Goal: Entertainment & Leisure: Consume media (video, audio)

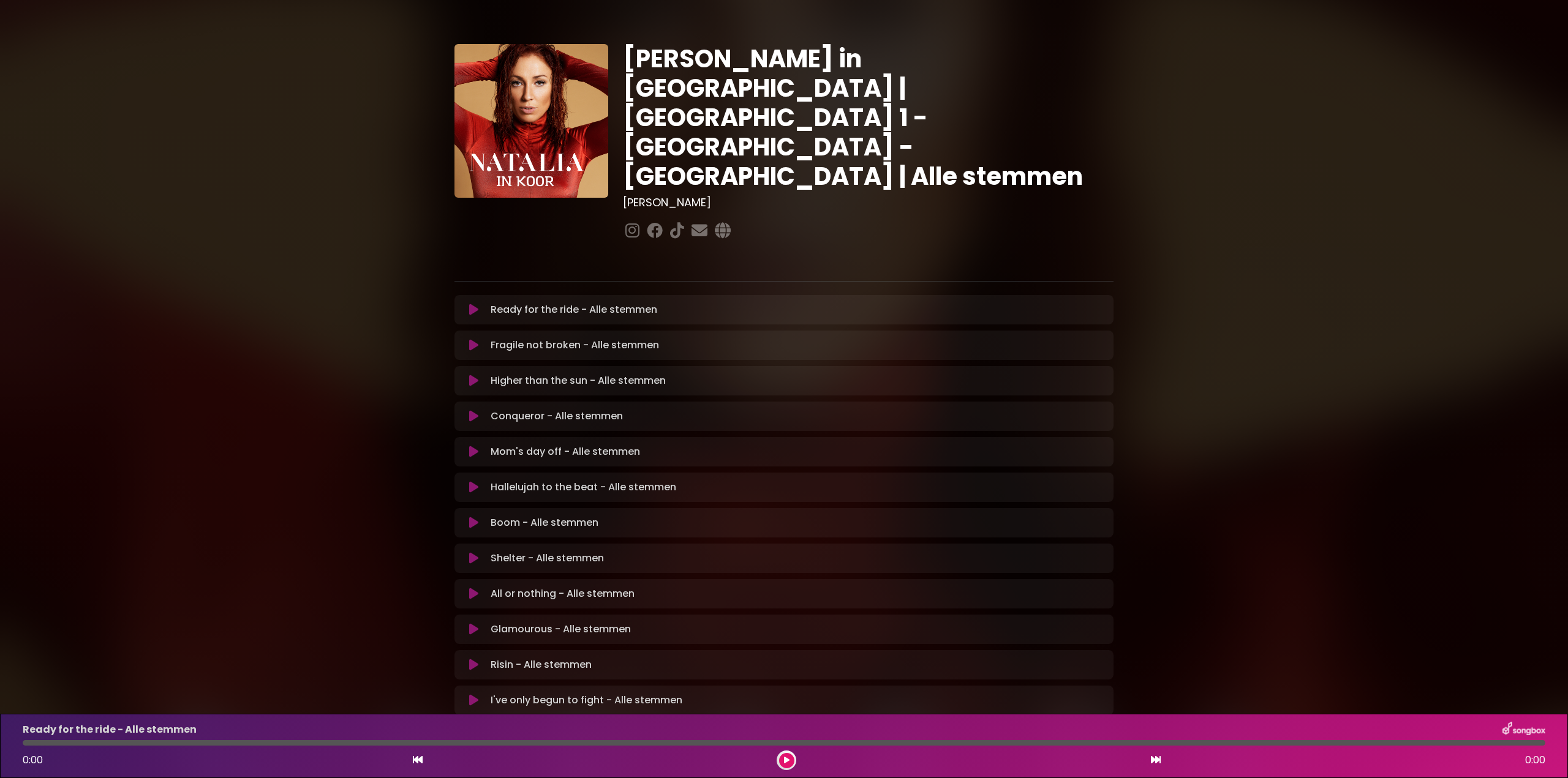
click at [474, 304] on icon at bounding box center [474, 309] width 10 height 12
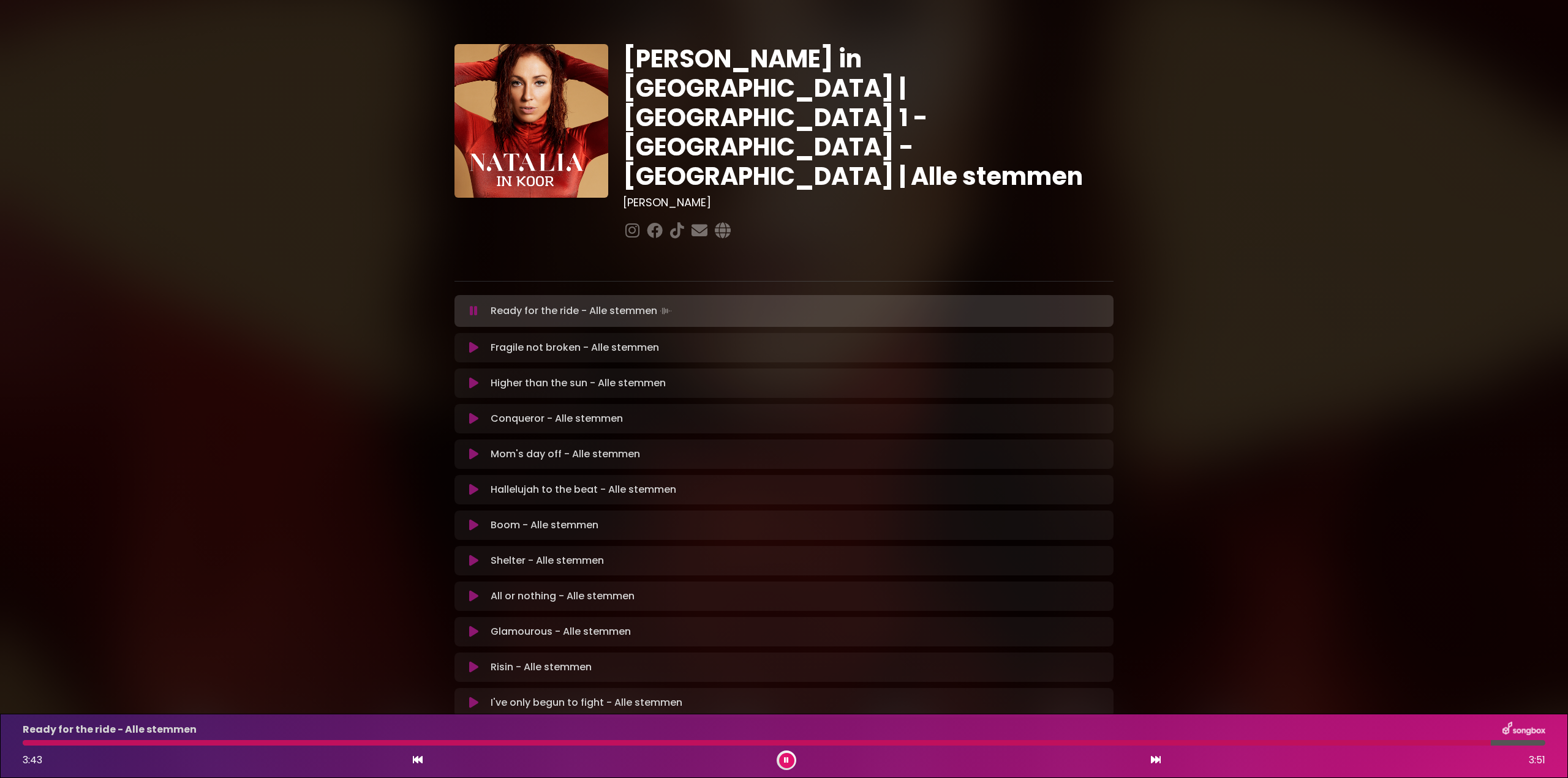
click at [648, 744] on div at bounding box center [756, 743] width 1468 height 6
click at [472, 305] on icon at bounding box center [473, 310] width 8 height 12
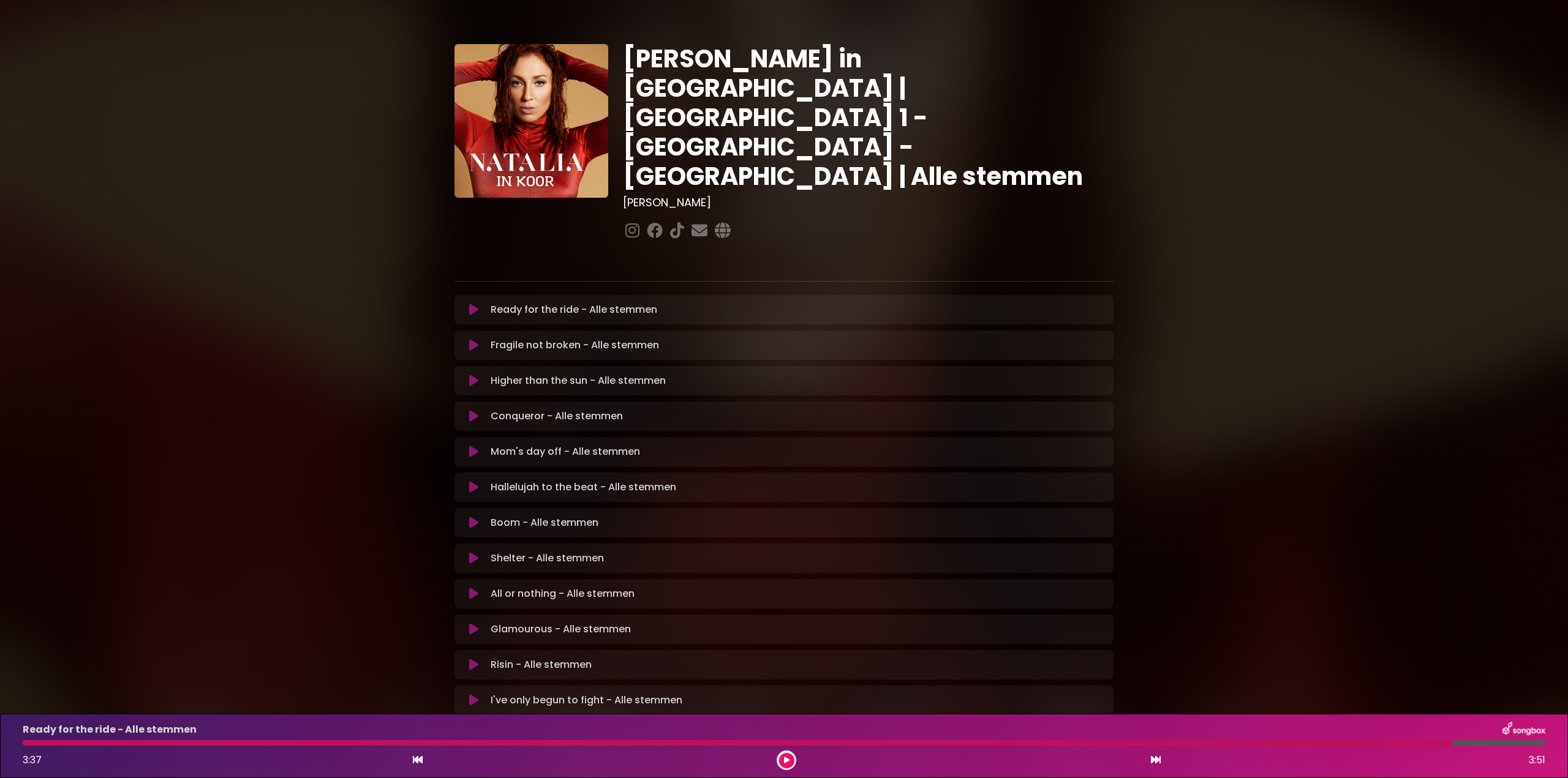
click at [475, 339] on icon at bounding box center [474, 345] width 10 height 12
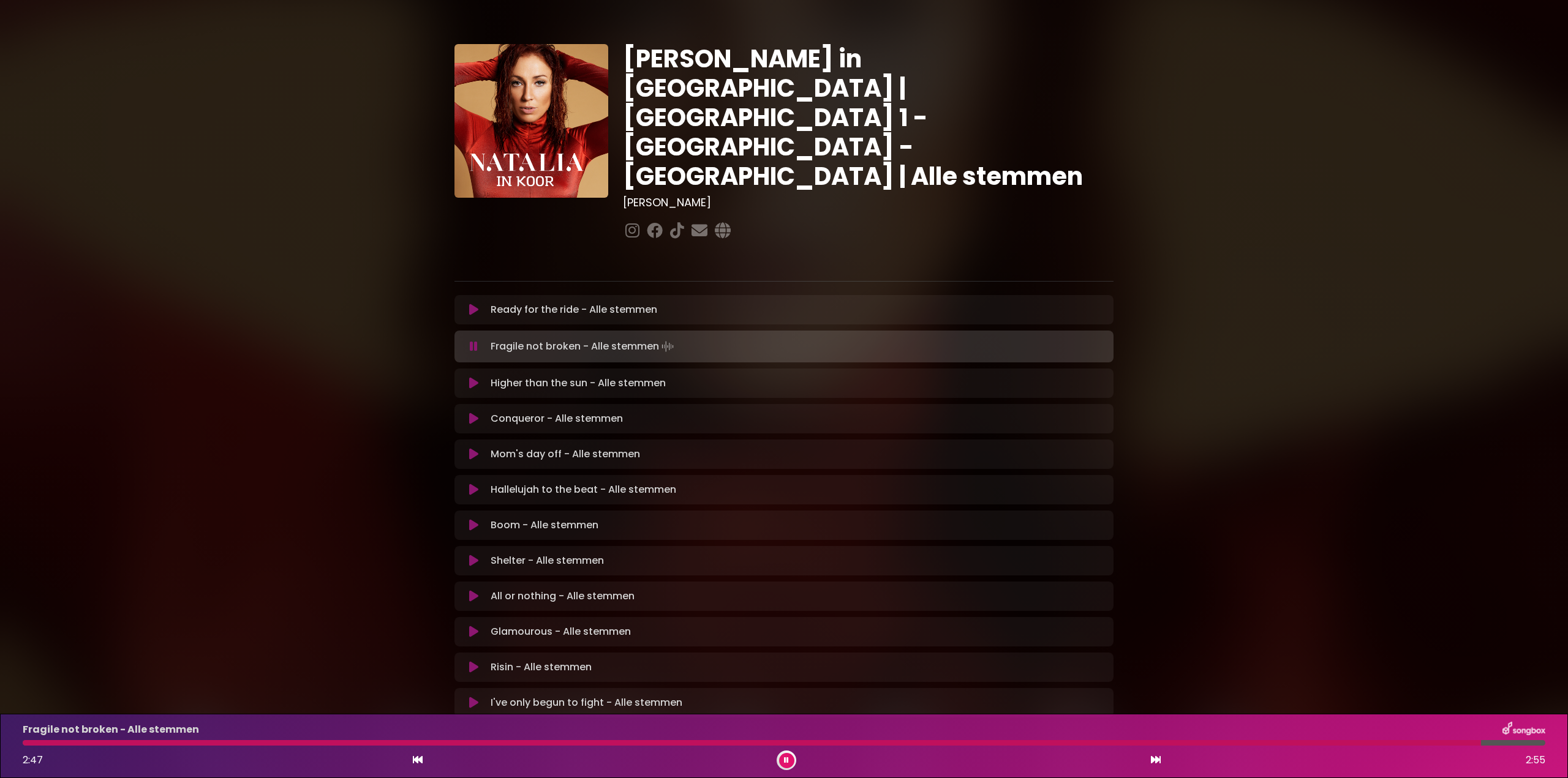
click at [472, 341] on icon at bounding box center [473, 347] width 8 height 12
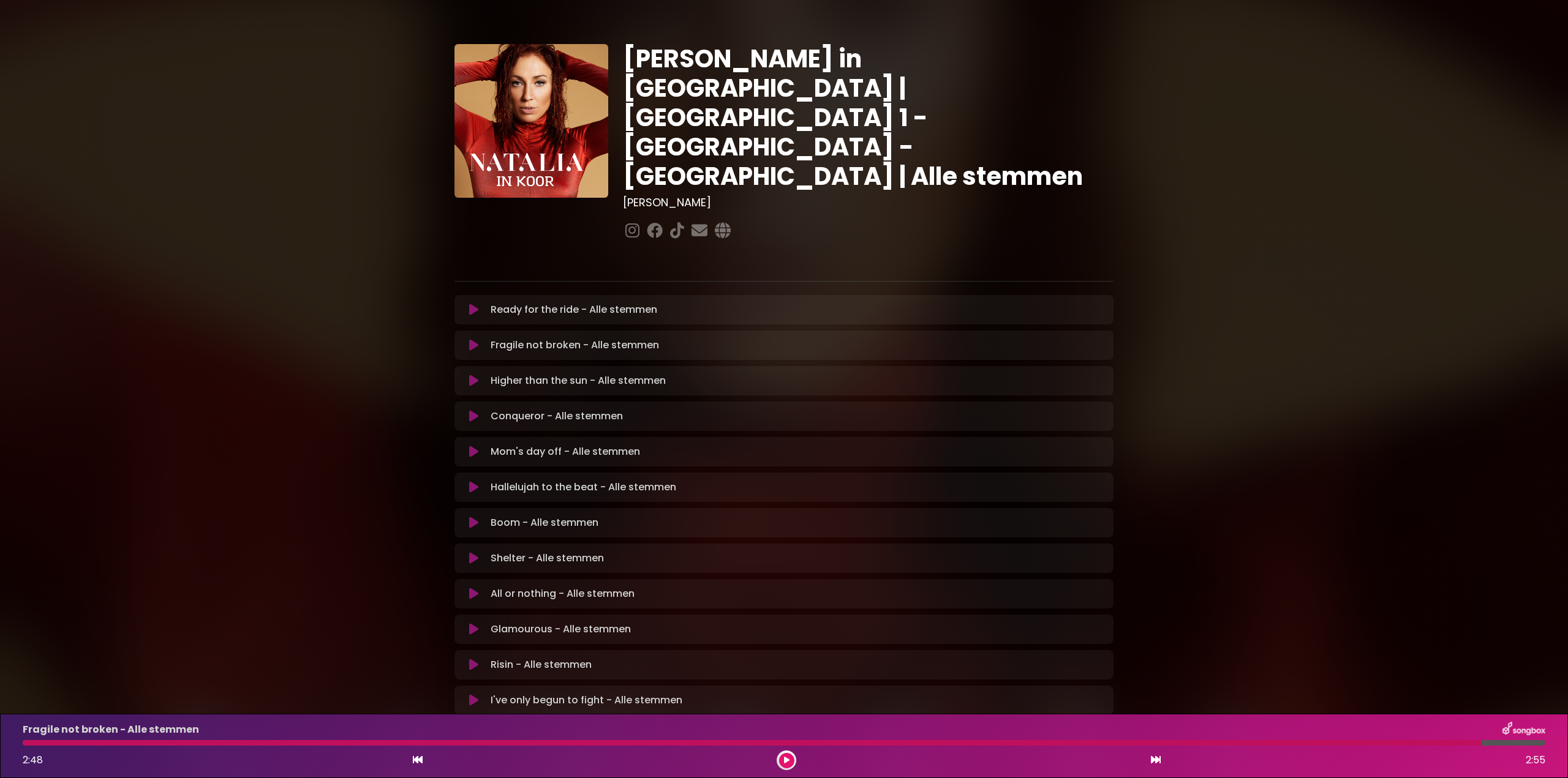
click at [472, 375] on icon at bounding box center [474, 381] width 10 height 12
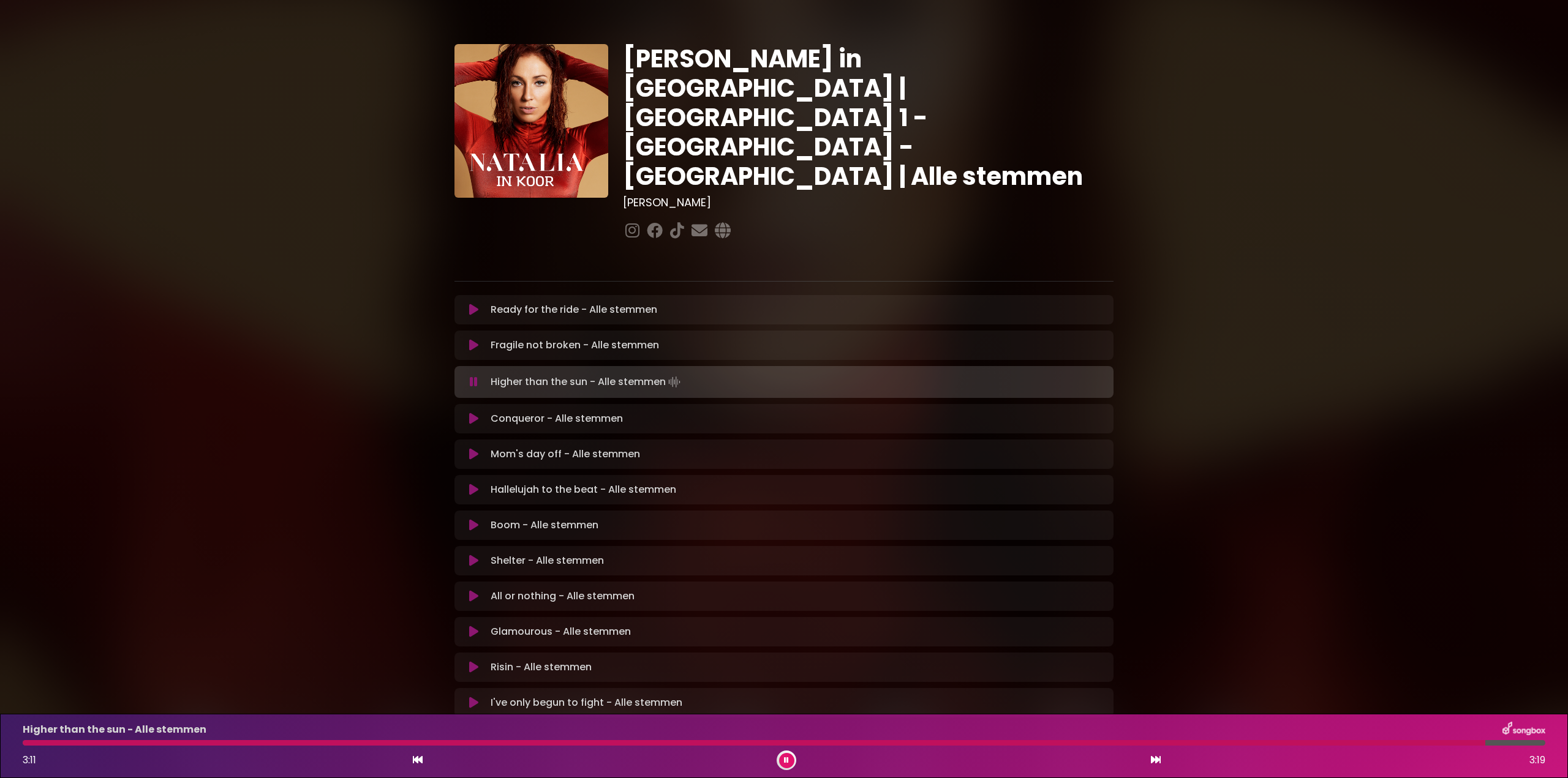
click at [474, 376] on icon at bounding box center [473, 382] width 8 height 12
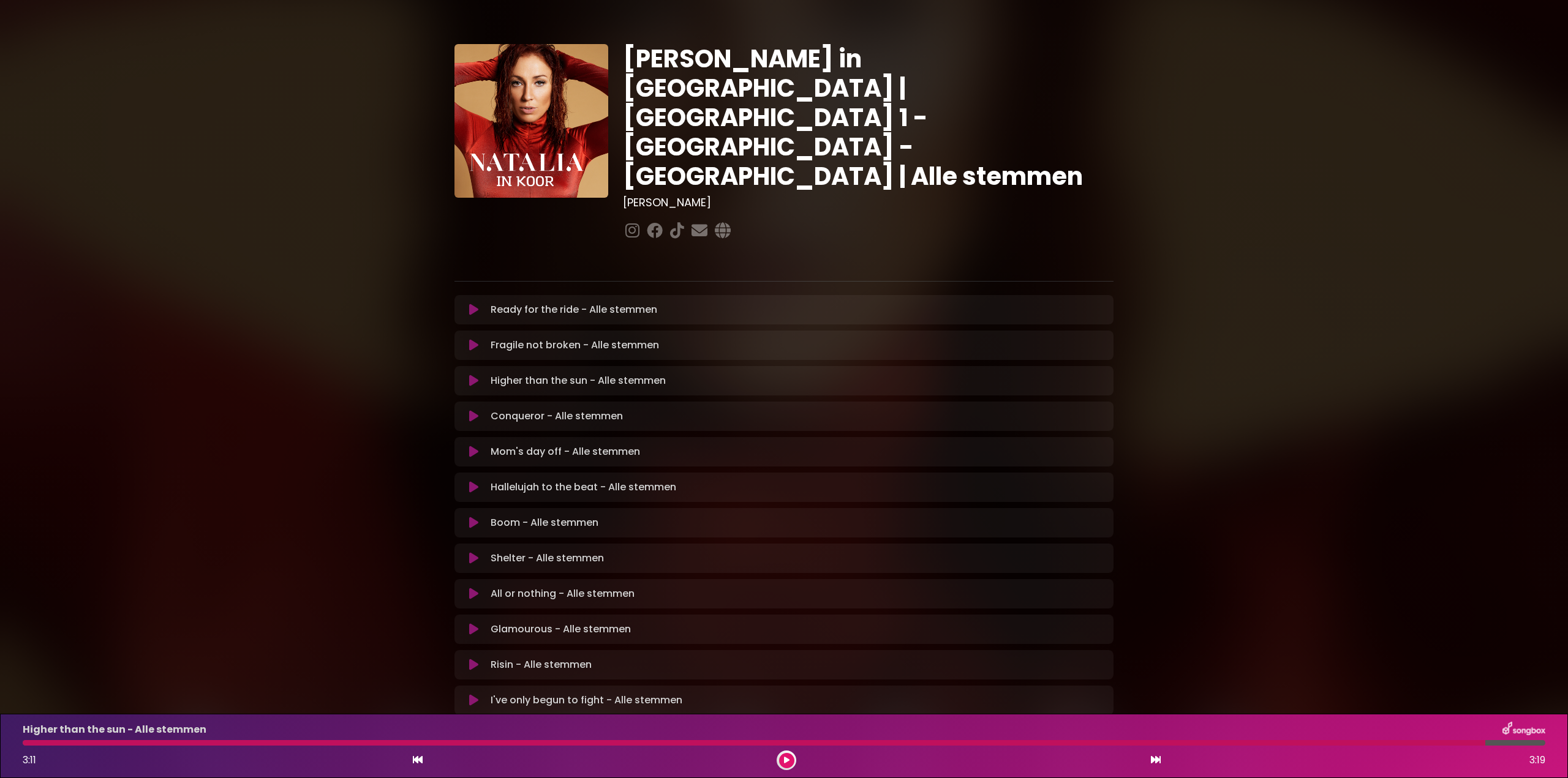
click at [476, 410] on icon at bounding box center [474, 416] width 10 height 12
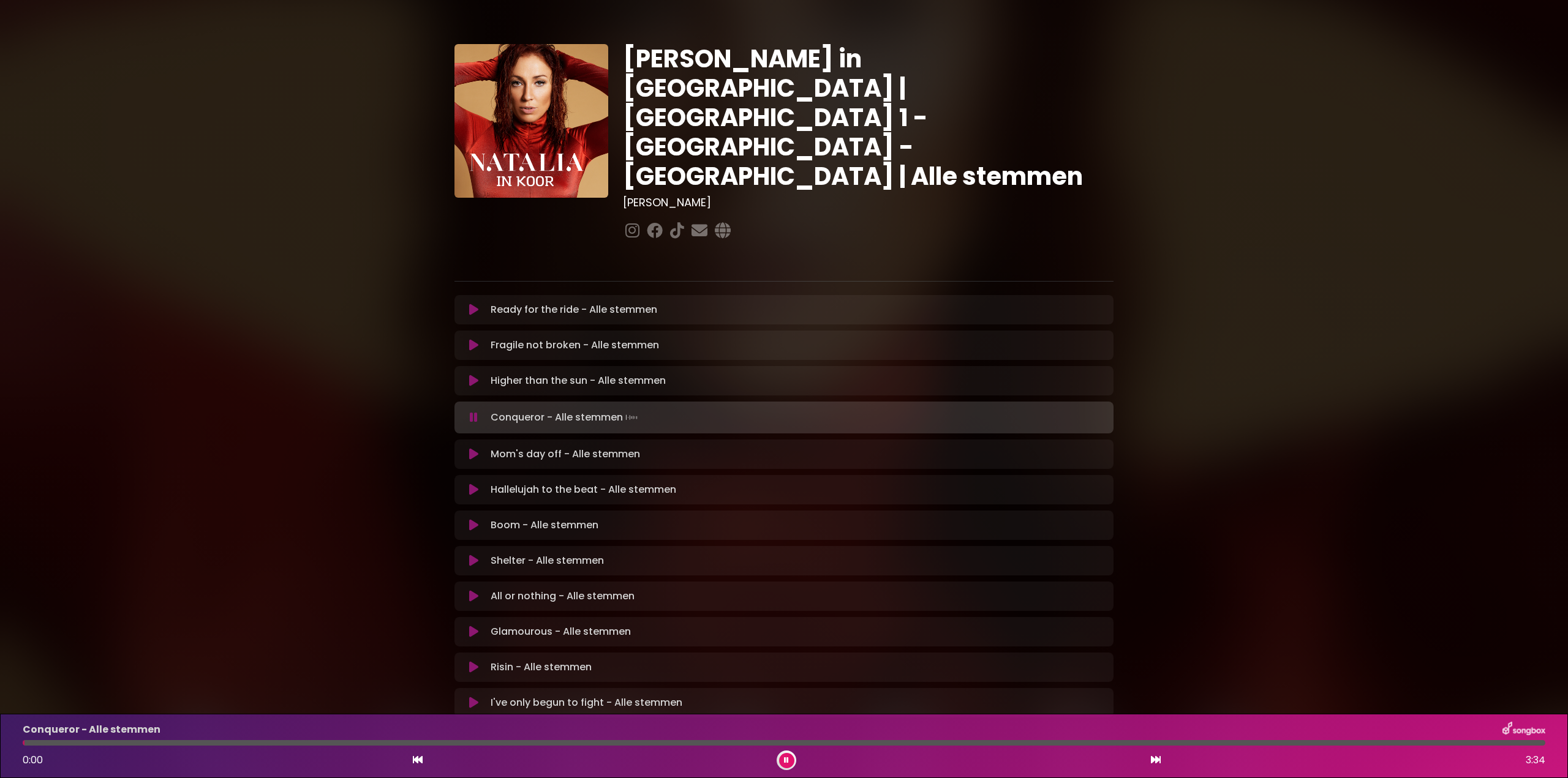
click at [470, 411] on button at bounding box center [473, 417] width 24 height 12
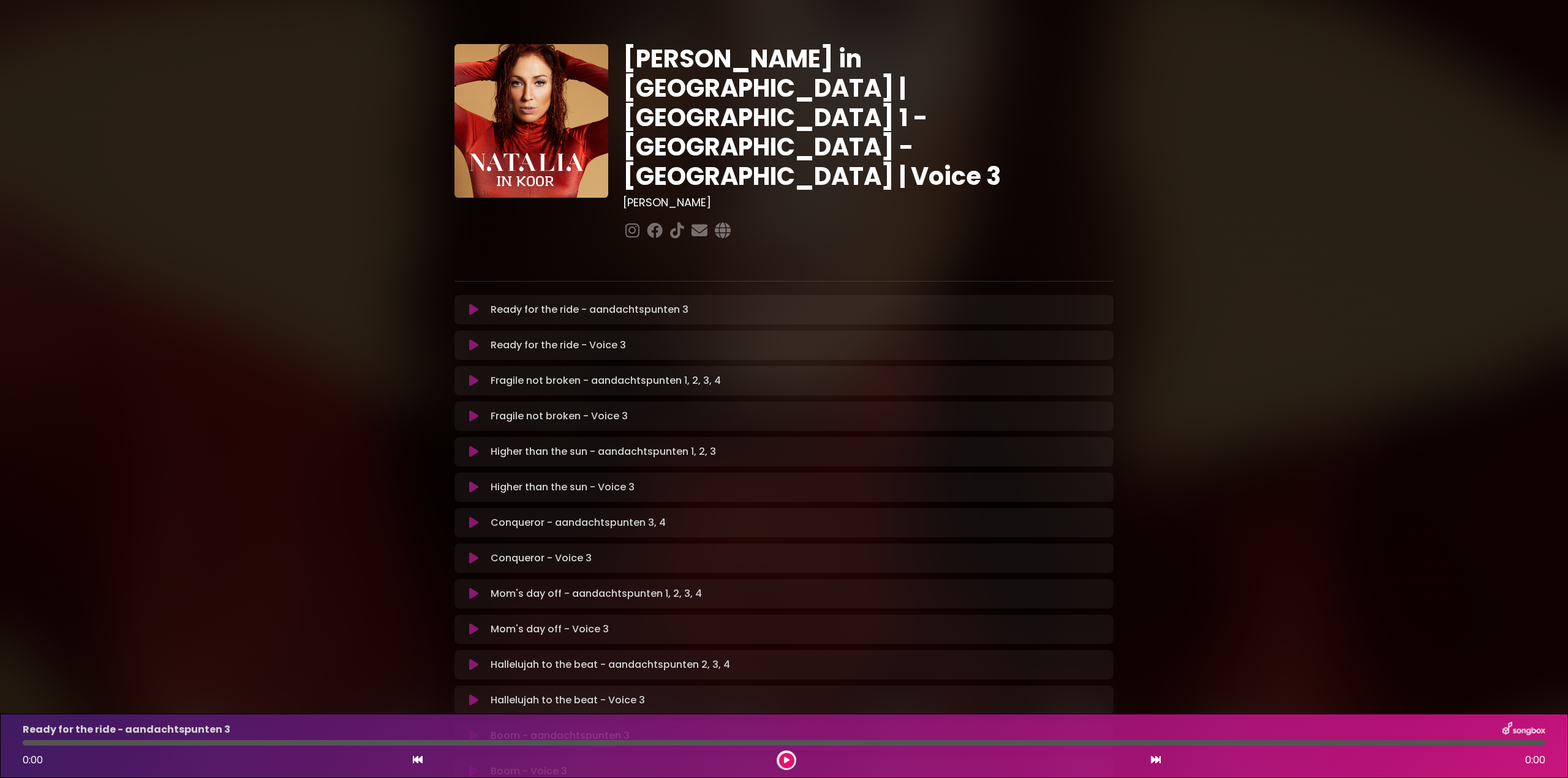
click at [472, 304] on icon at bounding box center [474, 309] width 10 height 12
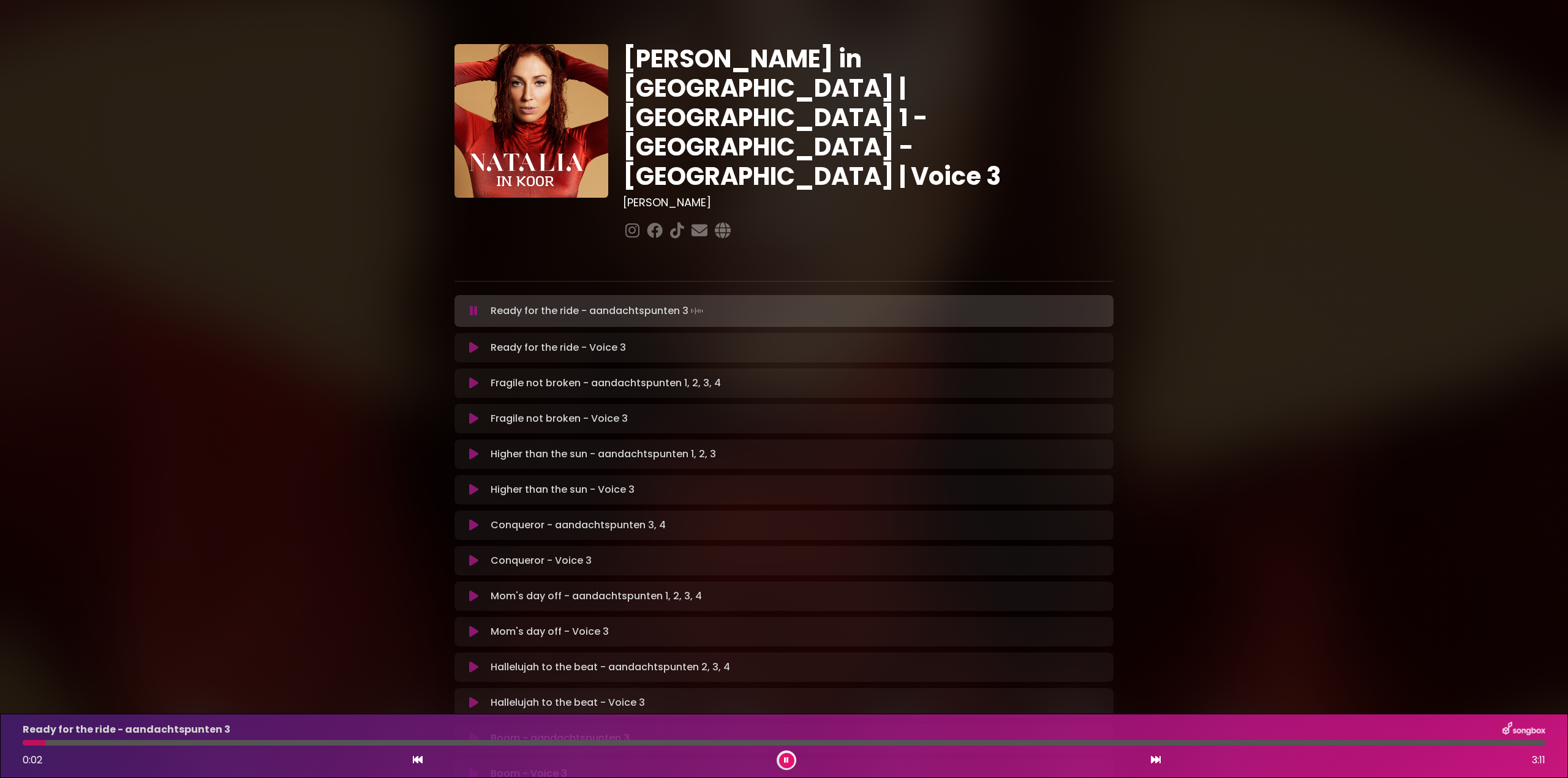
click at [476, 305] on icon at bounding box center [473, 310] width 8 height 12
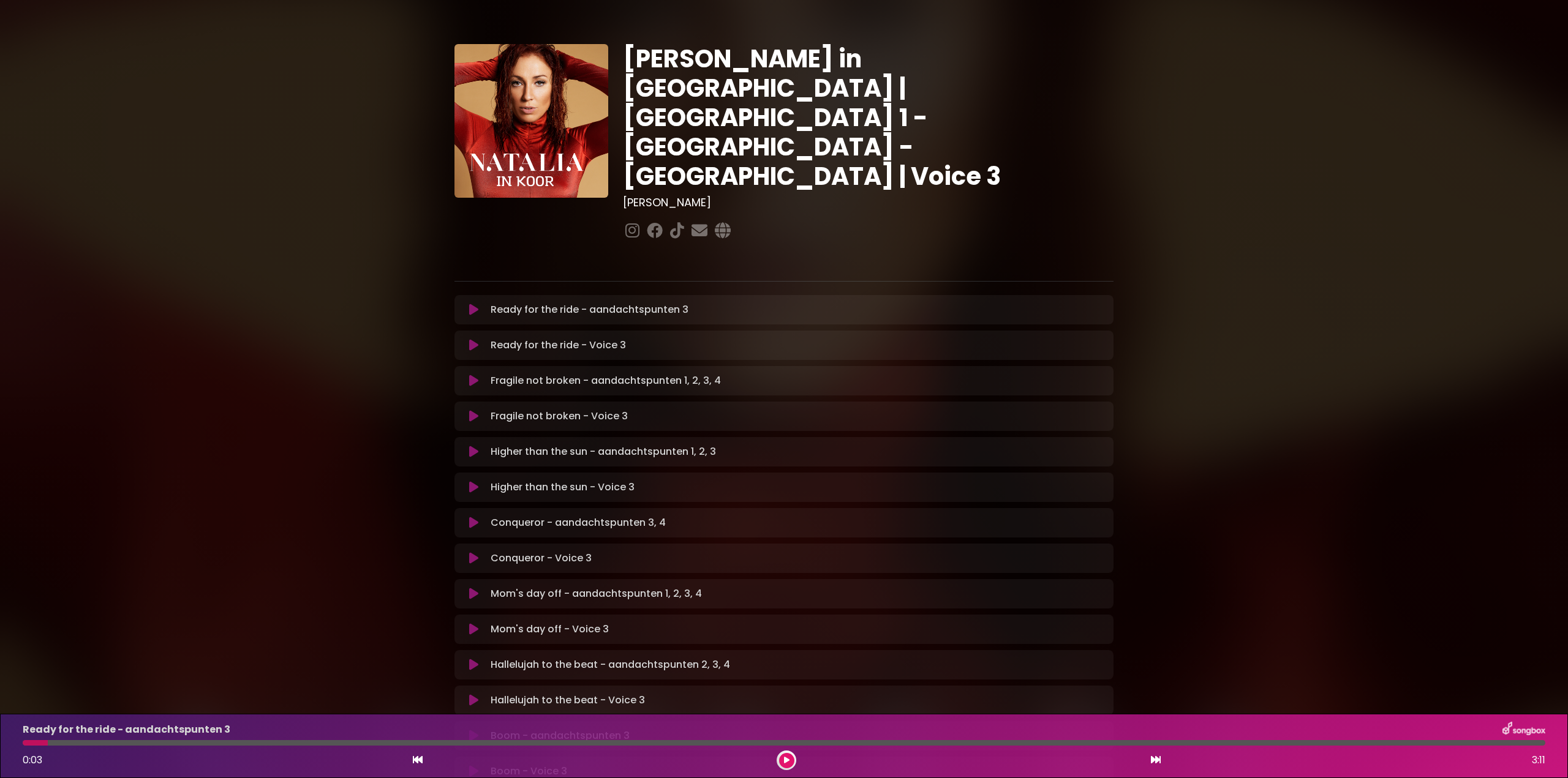
click at [474, 339] on icon at bounding box center [474, 345] width 10 height 12
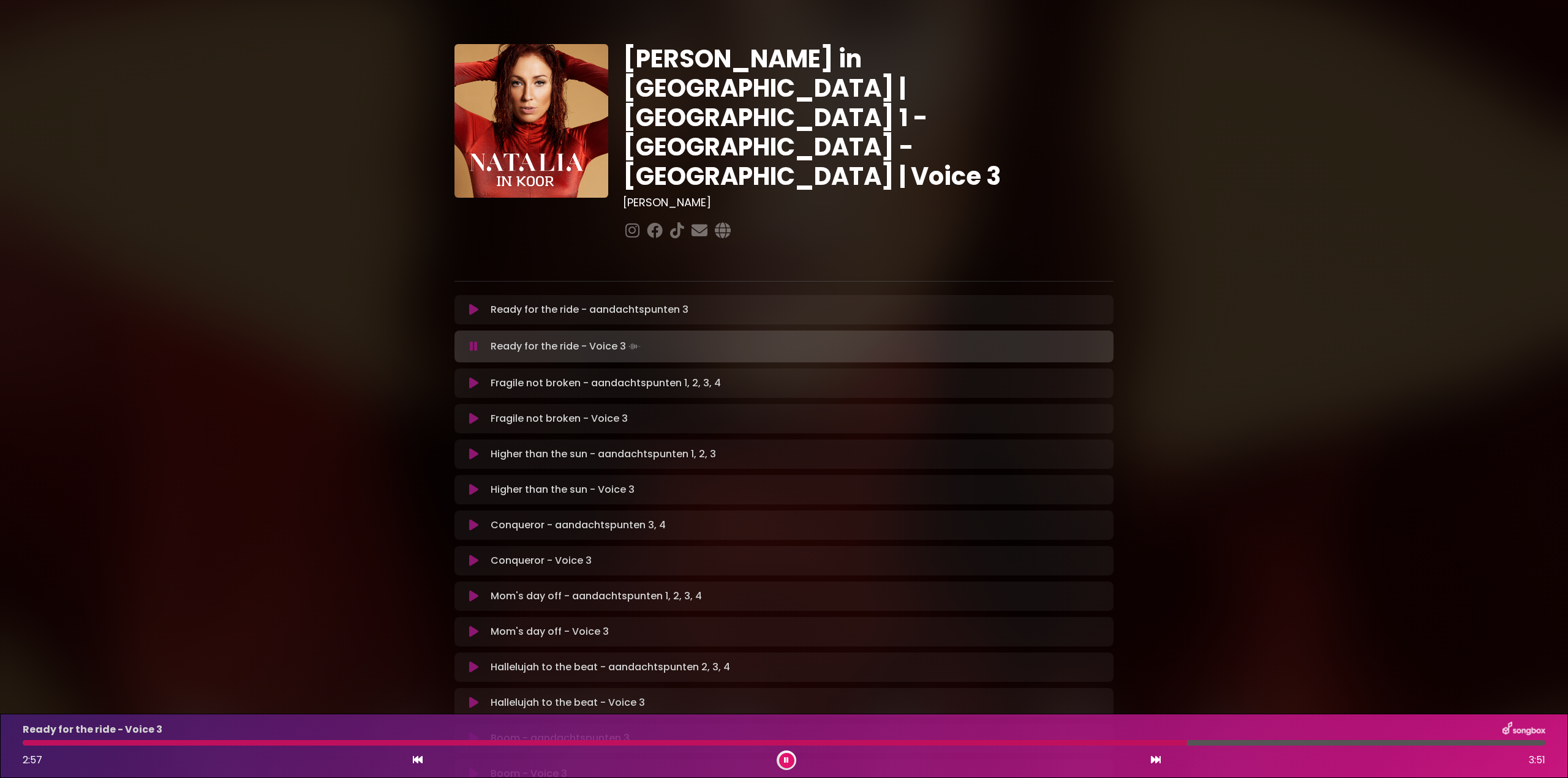
click at [548, 742] on div at bounding box center [605, 743] width 1164 height 6
click at [898, 747] on div "Ready for the ride - Voice 3 3:19 3:51" at bounding box center [784, 746] width 1538 height 49
click at [897, 744] on div at bounding box center [680, 743] width 1315 height 6
click at [1027, 744] on div at bounding box center [566, 743] width 1087 height 6
click at [941, 739] on div "Ready for the ride - Voice 3 2:44 3:51" at bounding box center [784, 746] width 1538 height 49
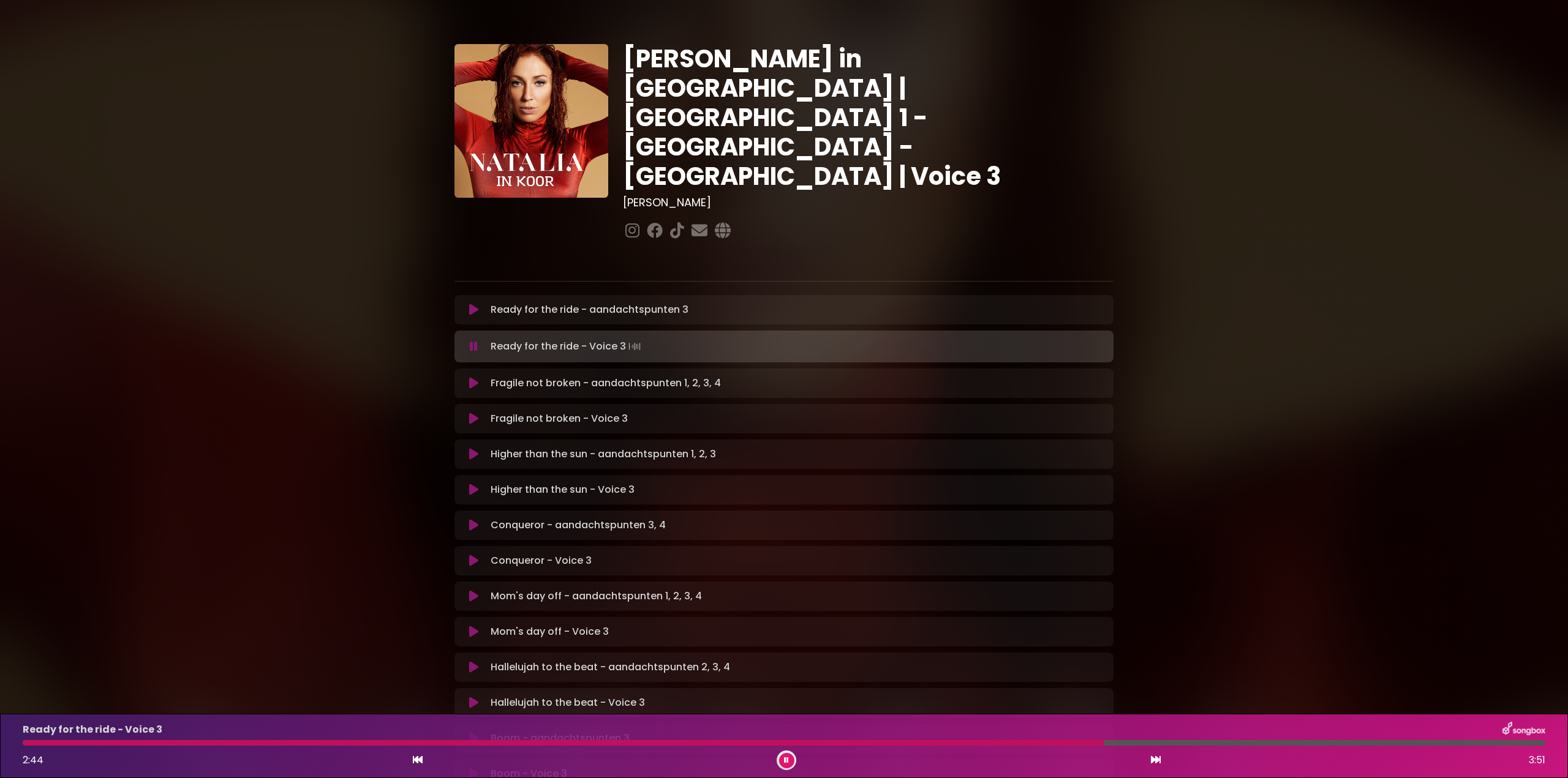
click at [951, 742] on div at bounding box center [563, 743] width 1081 height 6
click at [993, 740] on div at bounding box center [553, 743] width 1060 height 6
click at [1161, 740] on div "Ready for the ride - Voice 3 3:11 3:51" at bounding box center [784, 746] width 1538 height 49
click at [1169, 743] on div at bounding box center [653, 743] width 1262 height 6
click at [847, 738] on div "Ready for the ride - Voice 3 3:08 3:51" at bounding box center [784, 746] width 1538 height 49
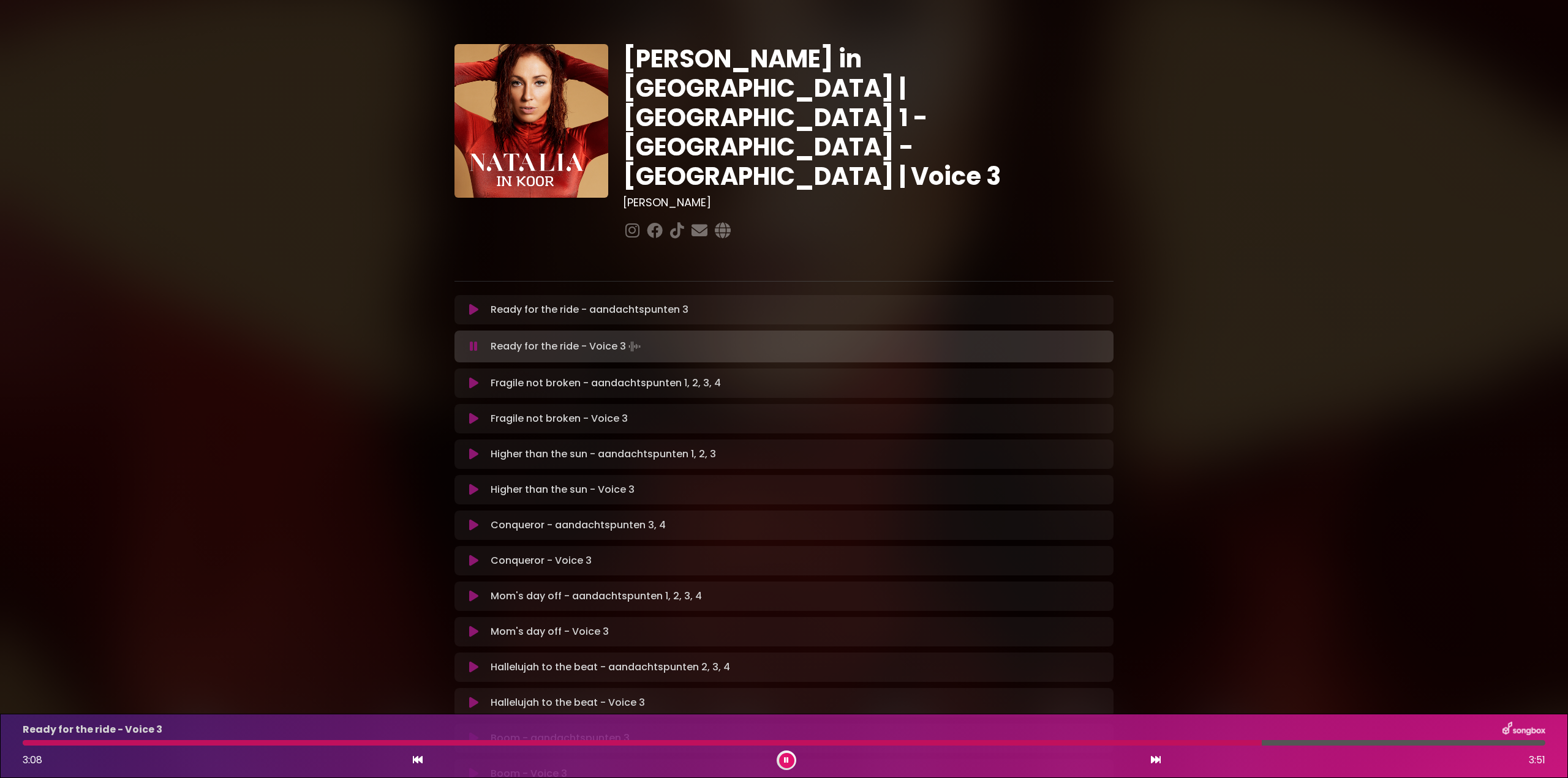
click at [854, 742] on div at bounding box center [642, 743] width 1239 height 6
click at [1199, 742] on div at bounding box center [667, 743] width 1288 height 6
click at [476, 341] on icon at bounding box center [473, 347] width 8 height 12
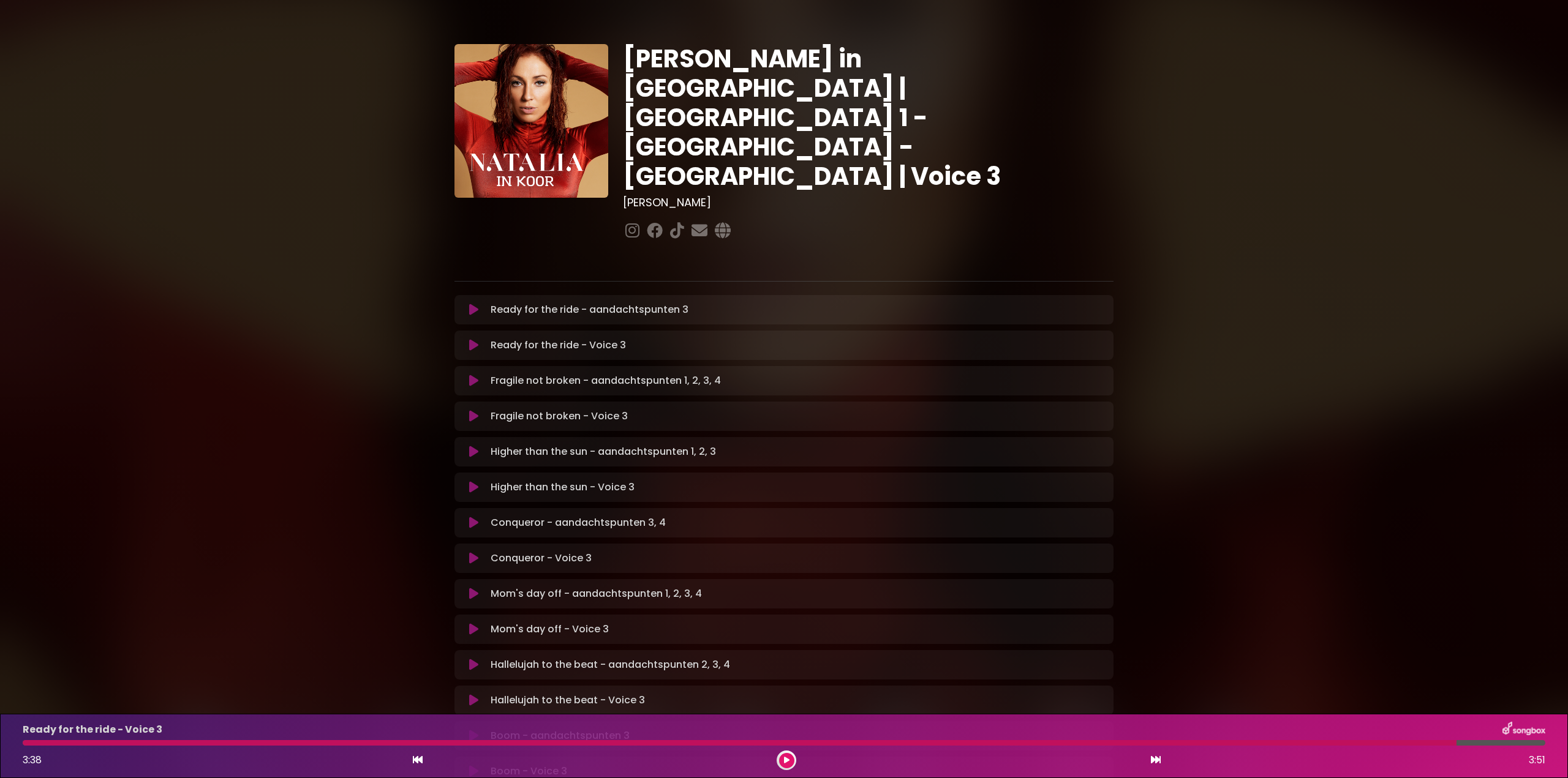
click at [472, 410] on icon at bounding box center [474, 416] width 10 height 12
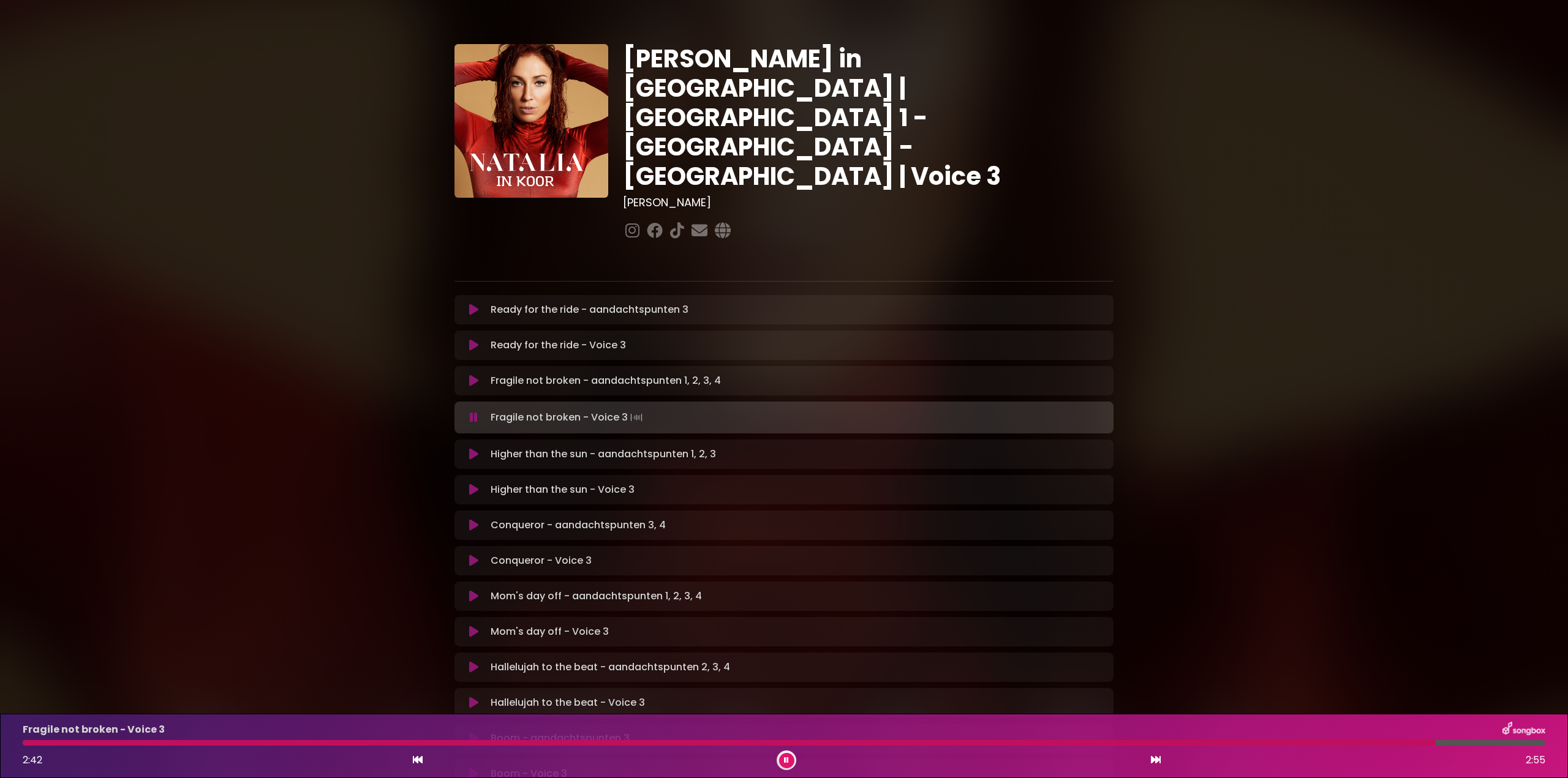
click at [257, 740] on div at bounding box center [730, 743] width 1414 height 6
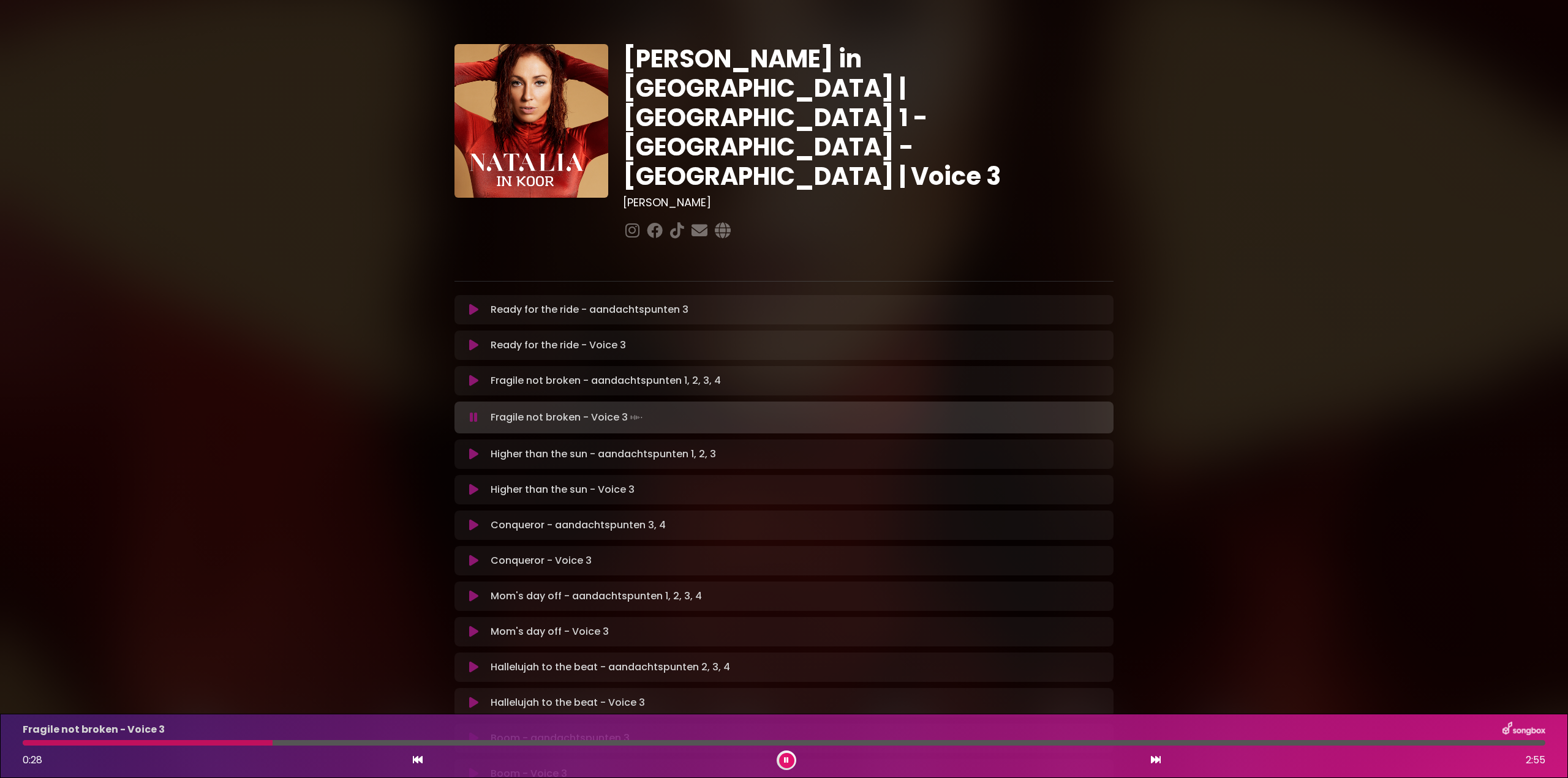
click at [188, 744] on div at bounding box center [148, 743] width 250 height 6
click at [23, 744] on div at bounding box center [114, 743] width 183 height 6
click at [372, 741] on div at bounding box center [197, 743] width 350 height 6
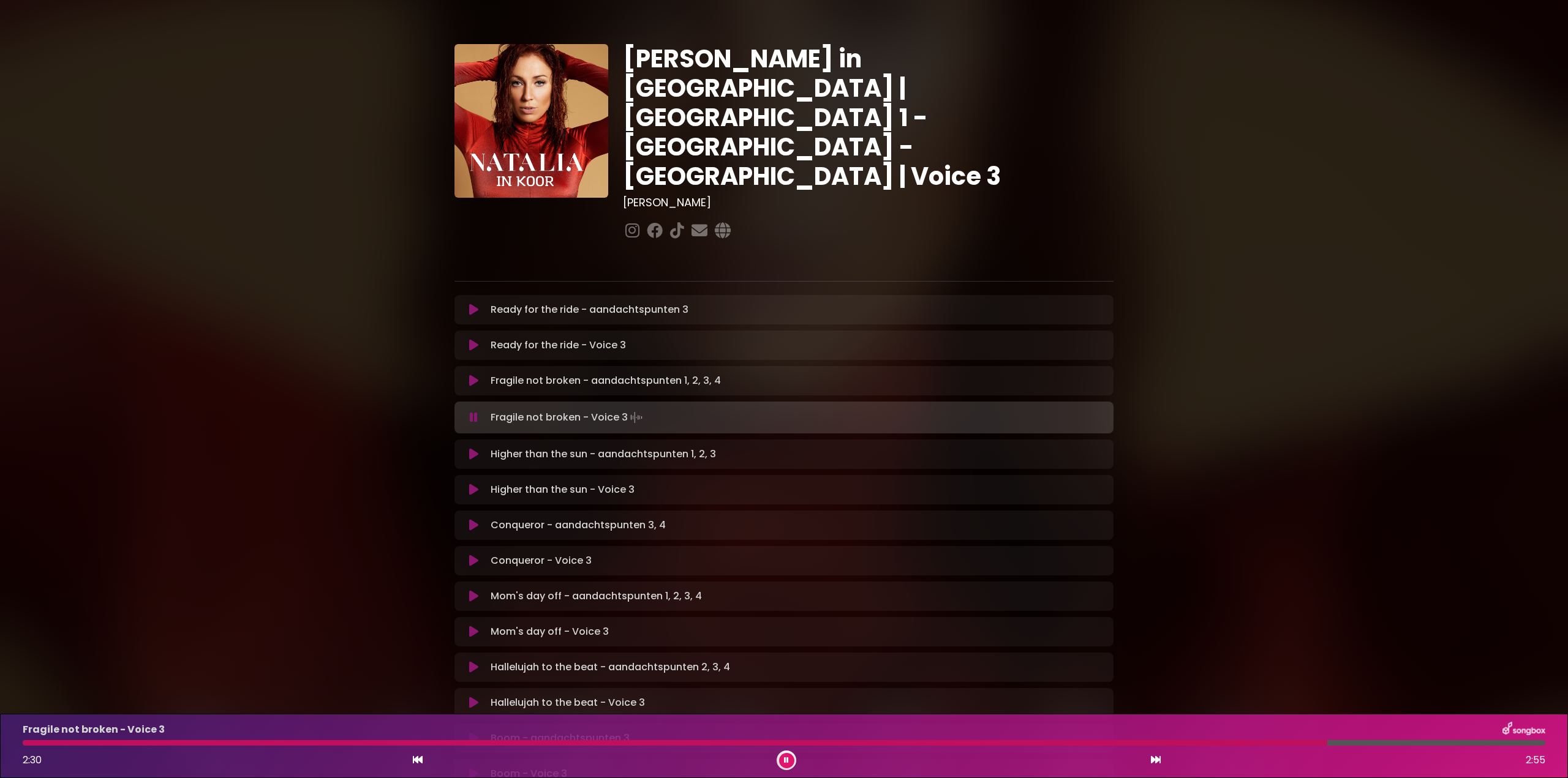
click at [474, 411] on icon at bounding box center [473, 417] width 8 height 12
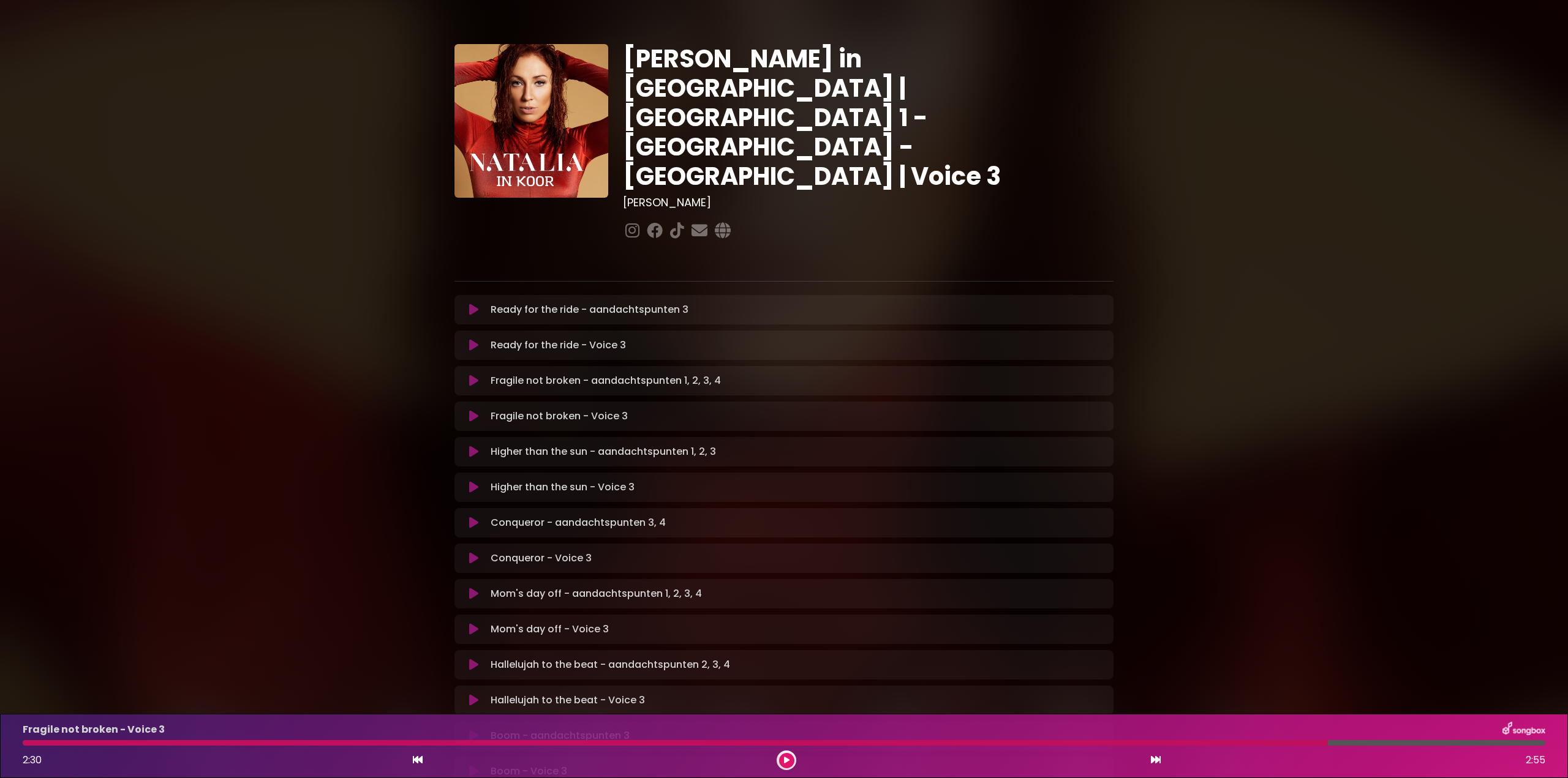
click at [579, 746] on div at bounding box center [675, 743] width 1305 height 6
click at [789, 759] on icon at bounding box center [787, 761] width 6 height 8
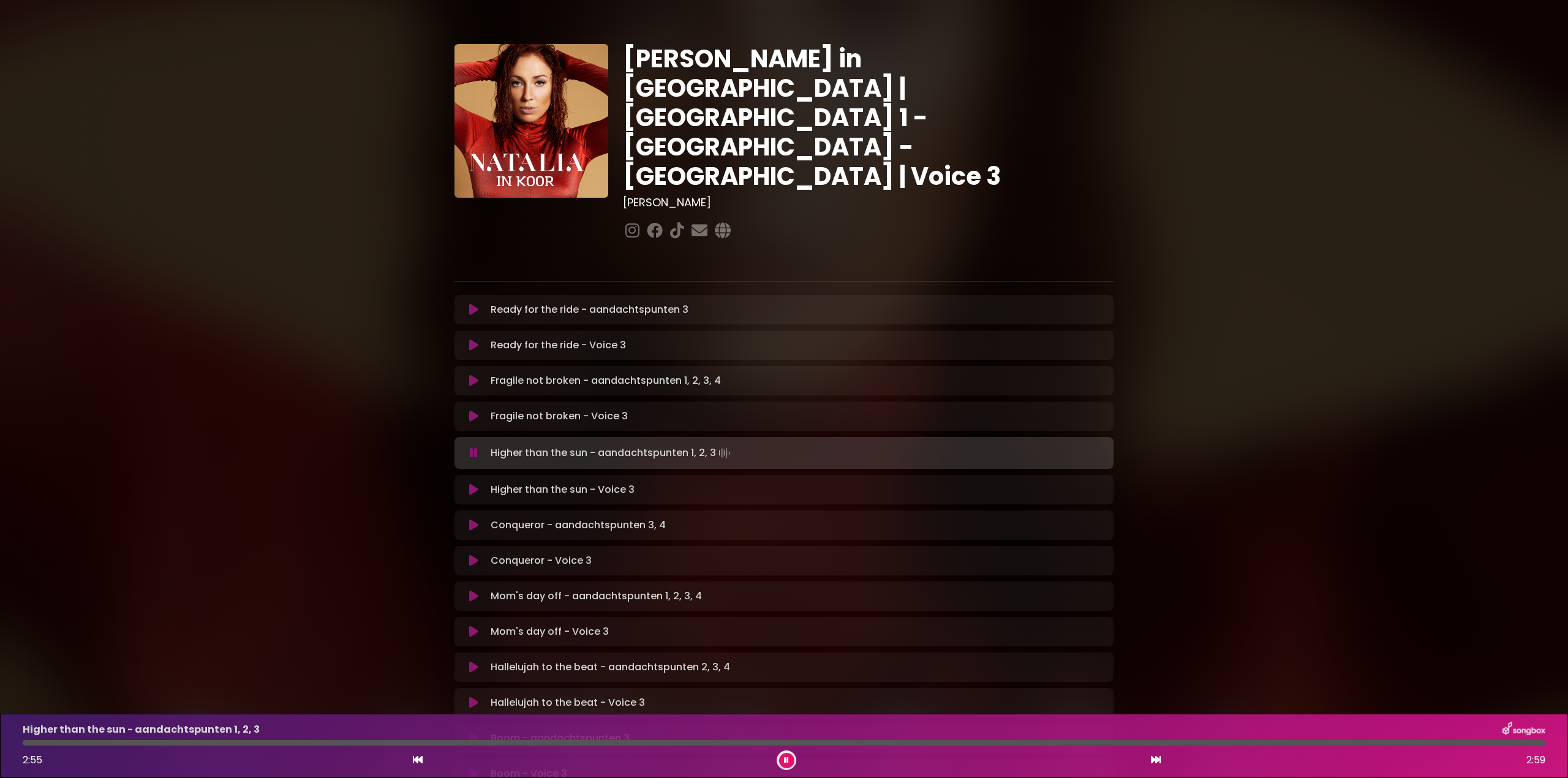
click at [852, 744] on div at bounding box center [784, 743] width 1523 height 6
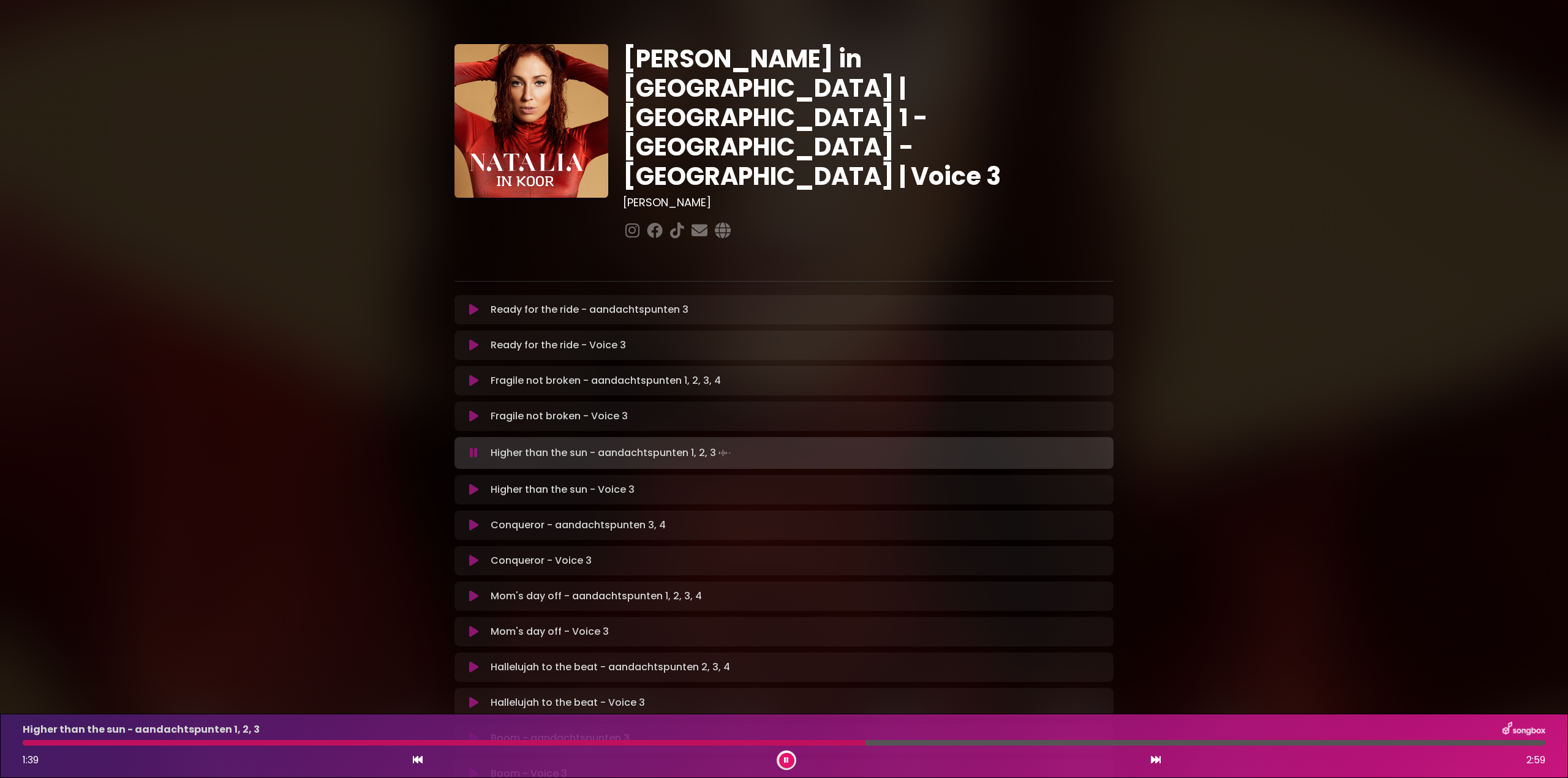
click at [475, 447] on icon at bounding box center [473, 452] width 8 height 12
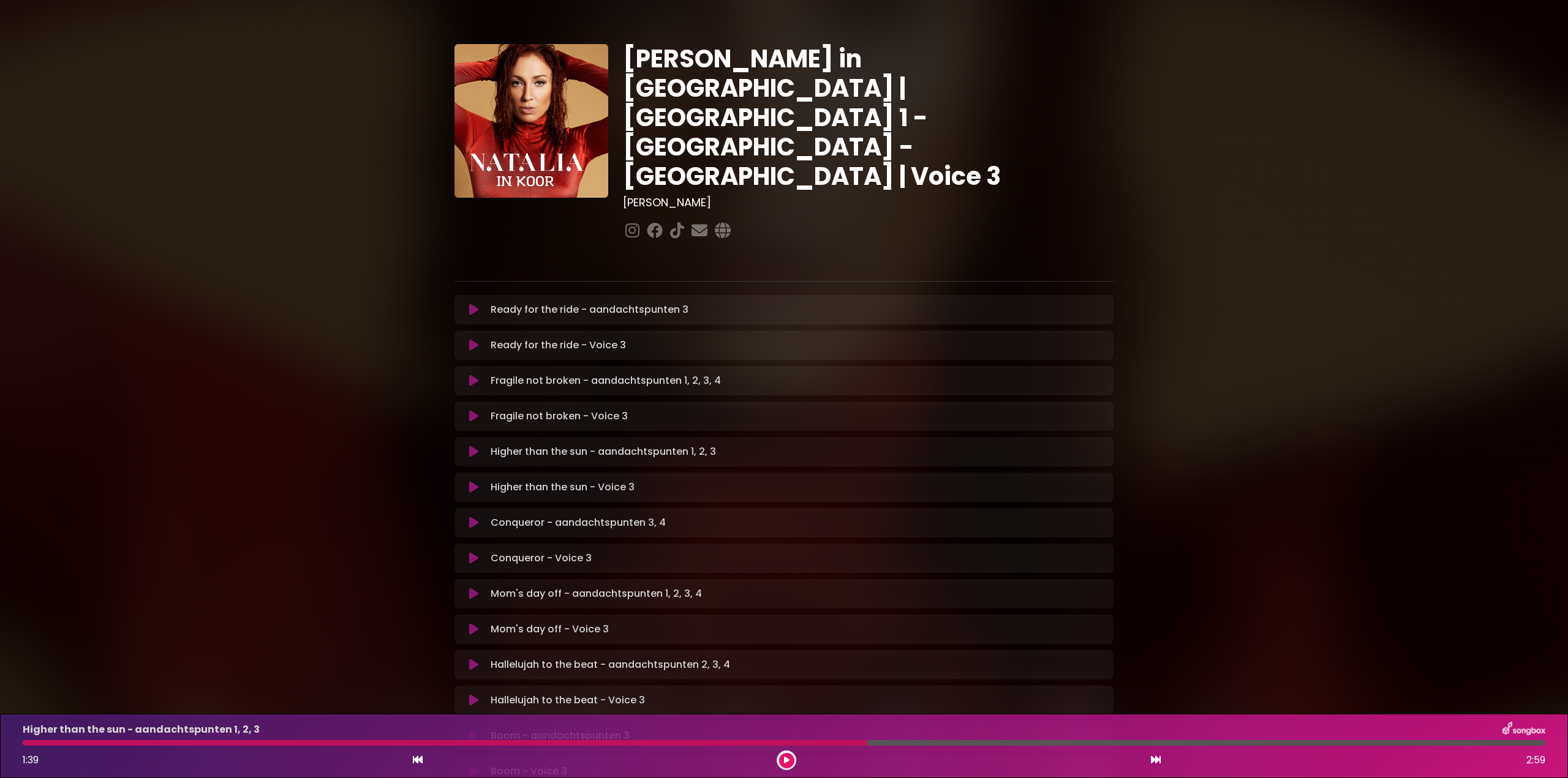
click at [840, 739] on div "Higher than the sun - aandachtspunten 1, 2, 3 1:39 2:59" at bounding box center [784, 746] width 1538 height 49
click at [792, 758] on button at bounding box center [787, 761] width 15 height 15
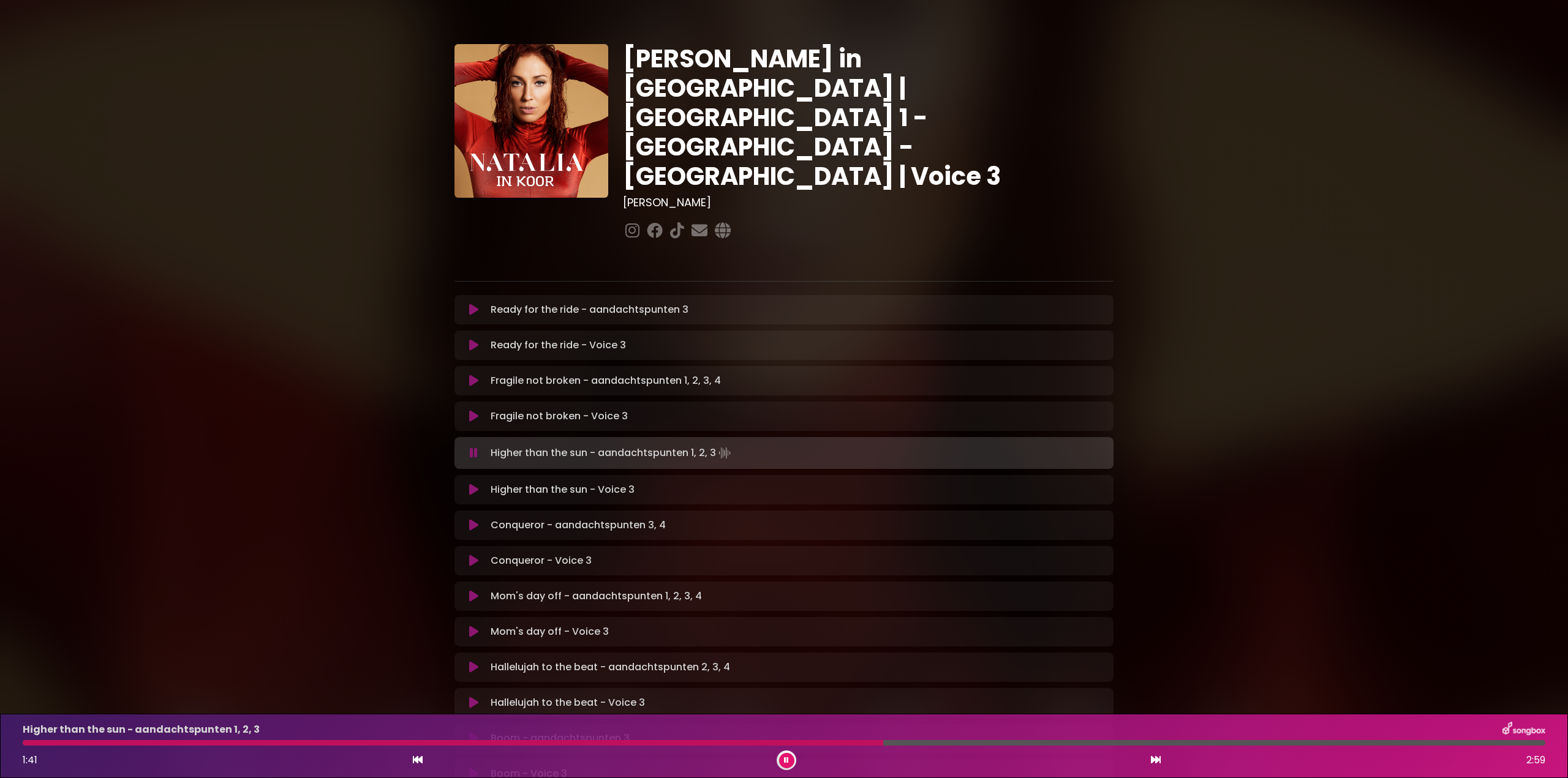
click at [470, 410] on icon at bounding box center [474, 416] width 10 height 12
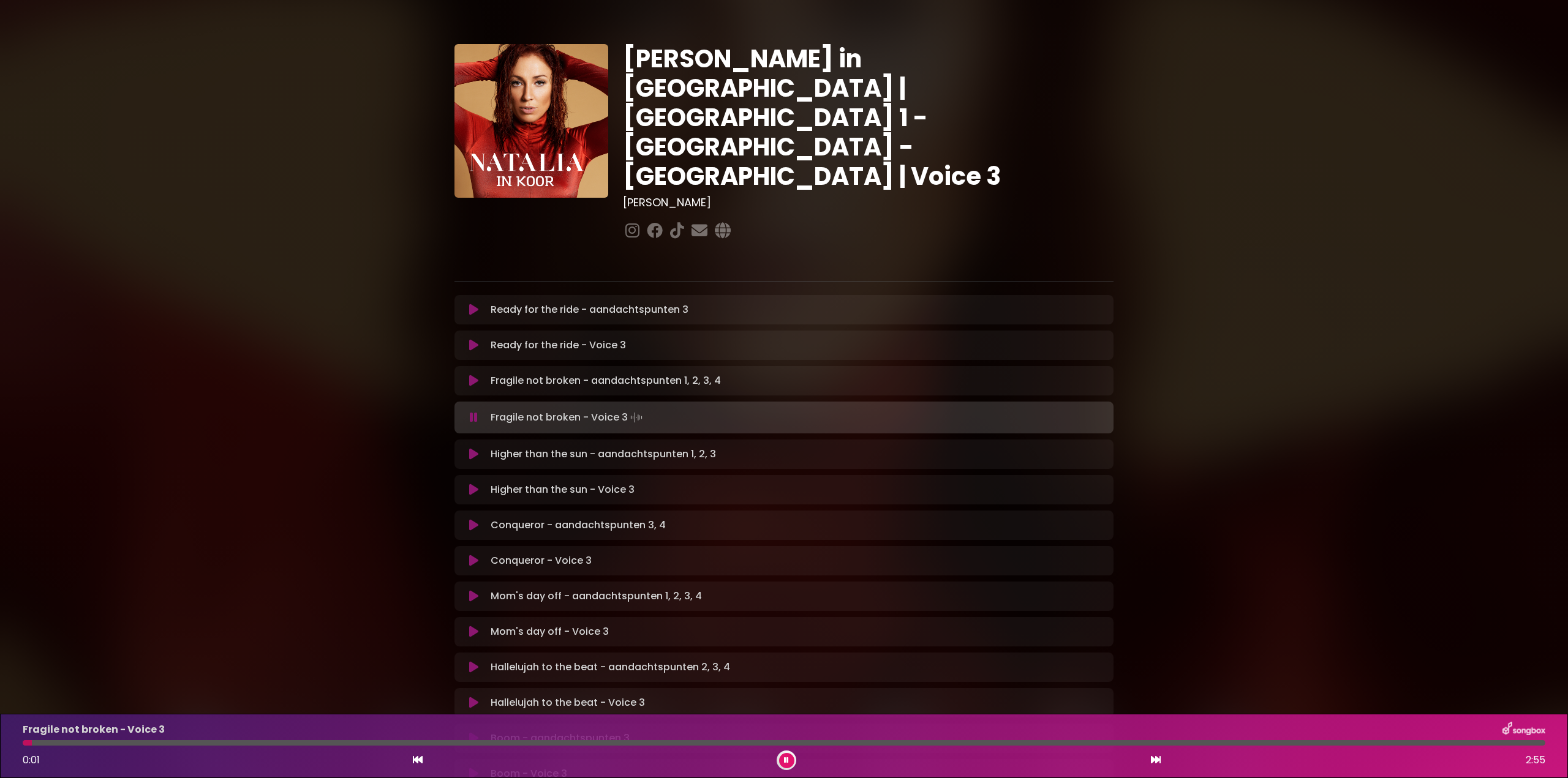
click at [823, 742] on div at bounding box center [784, 743] width 1523 height 6
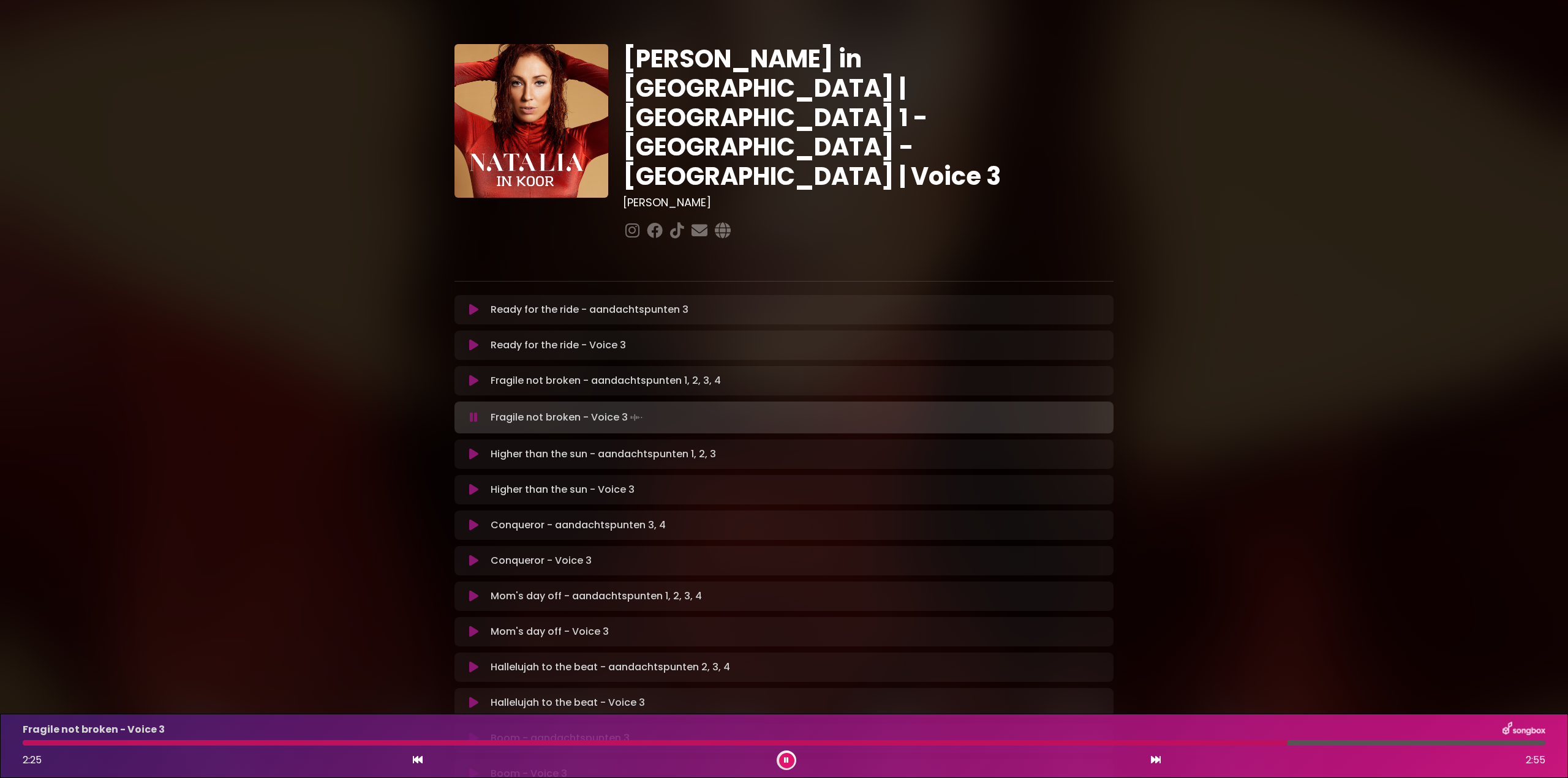
click at [1190, 740] on div "Fragile not broken - Voice 3 2:25 2:55" at bounding box center [784, 746] width 1538 height 49
click at [1196, 741] on div at bounding box center [609, 743] width 1173 height 6
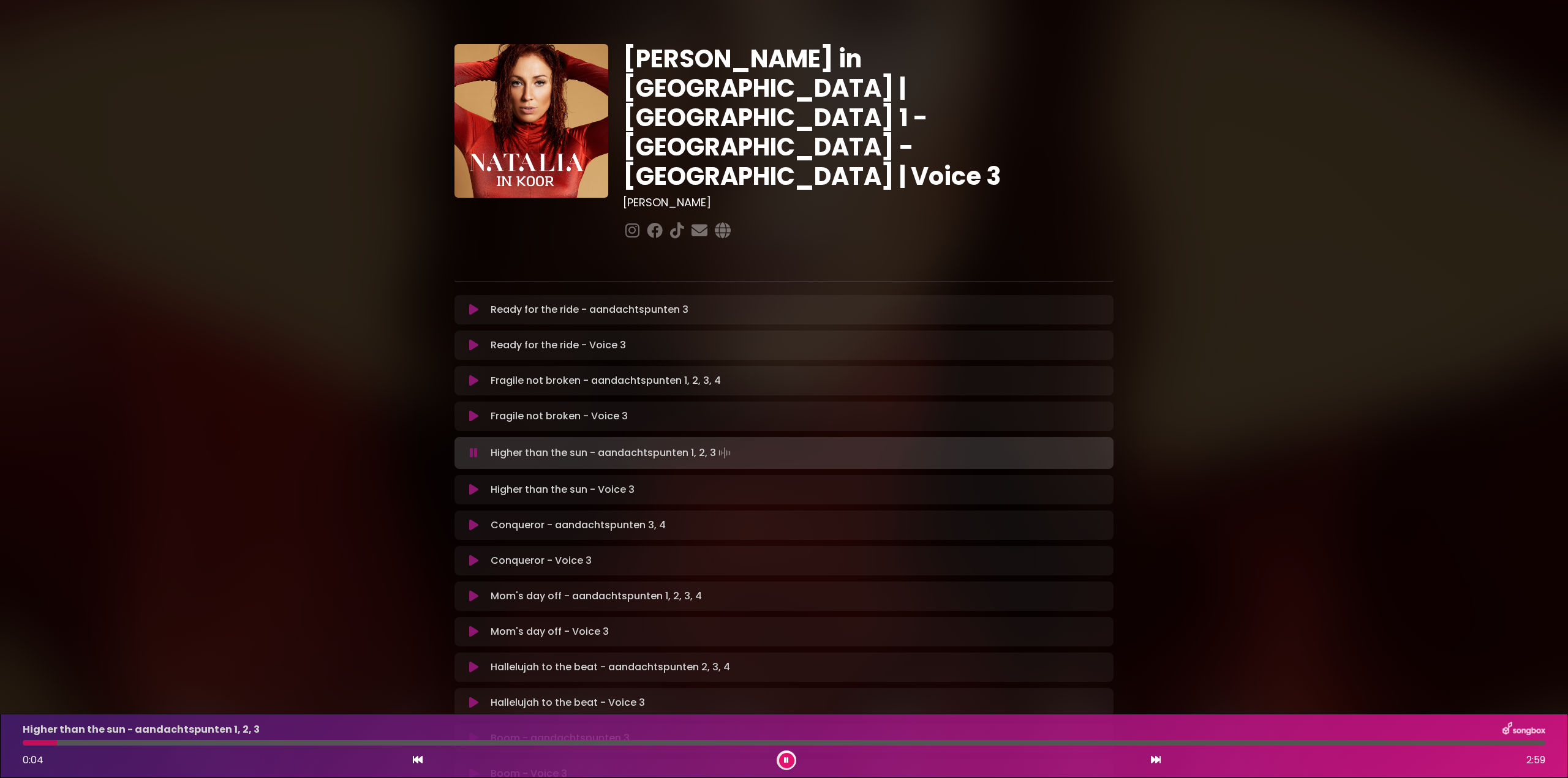
click at [472, 447] on icon at bounding box center [473, 452] width 8 height 12
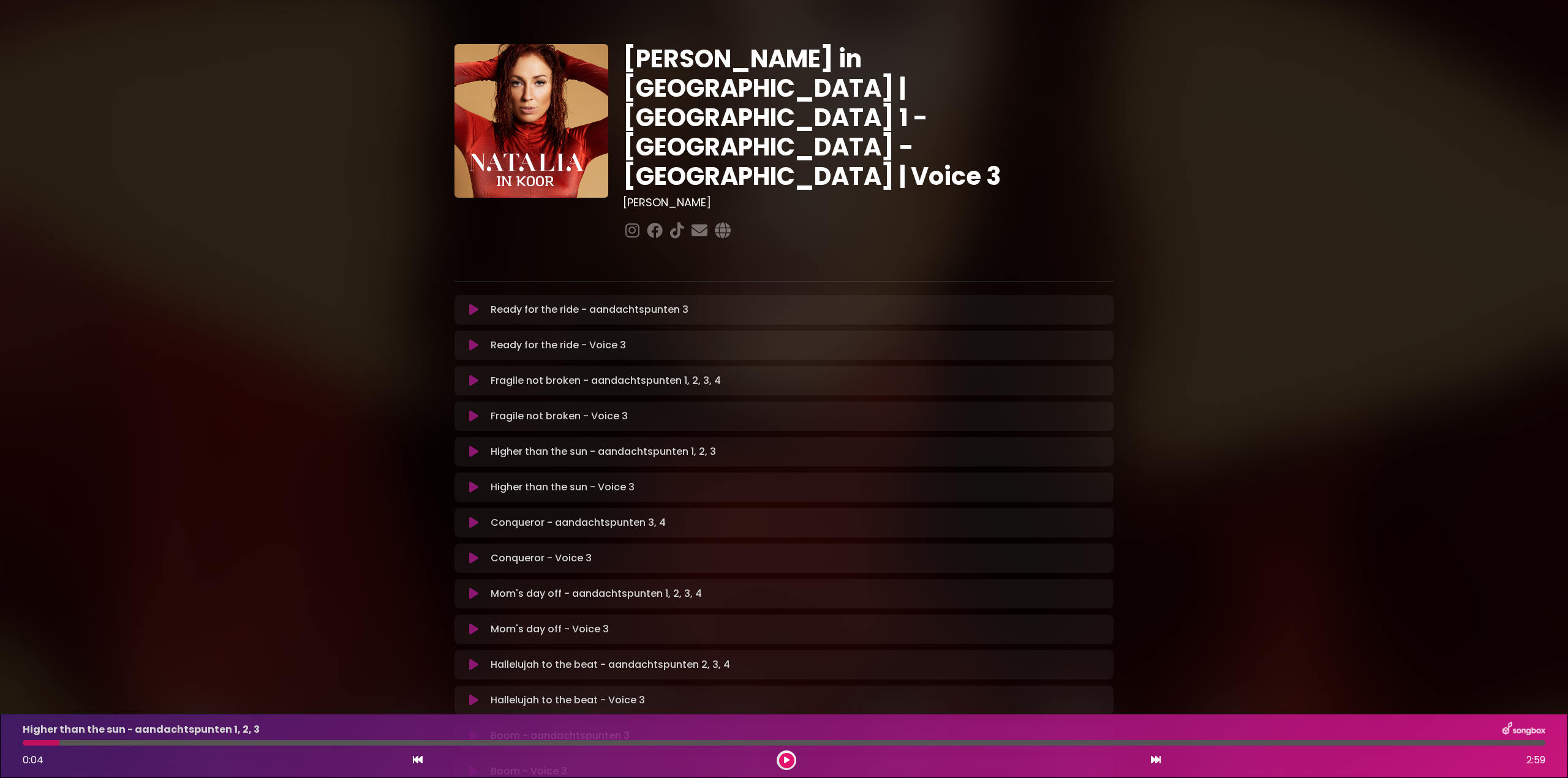
click at [786, 757] on icon at bounding box center [787, 761] width 6 height 8
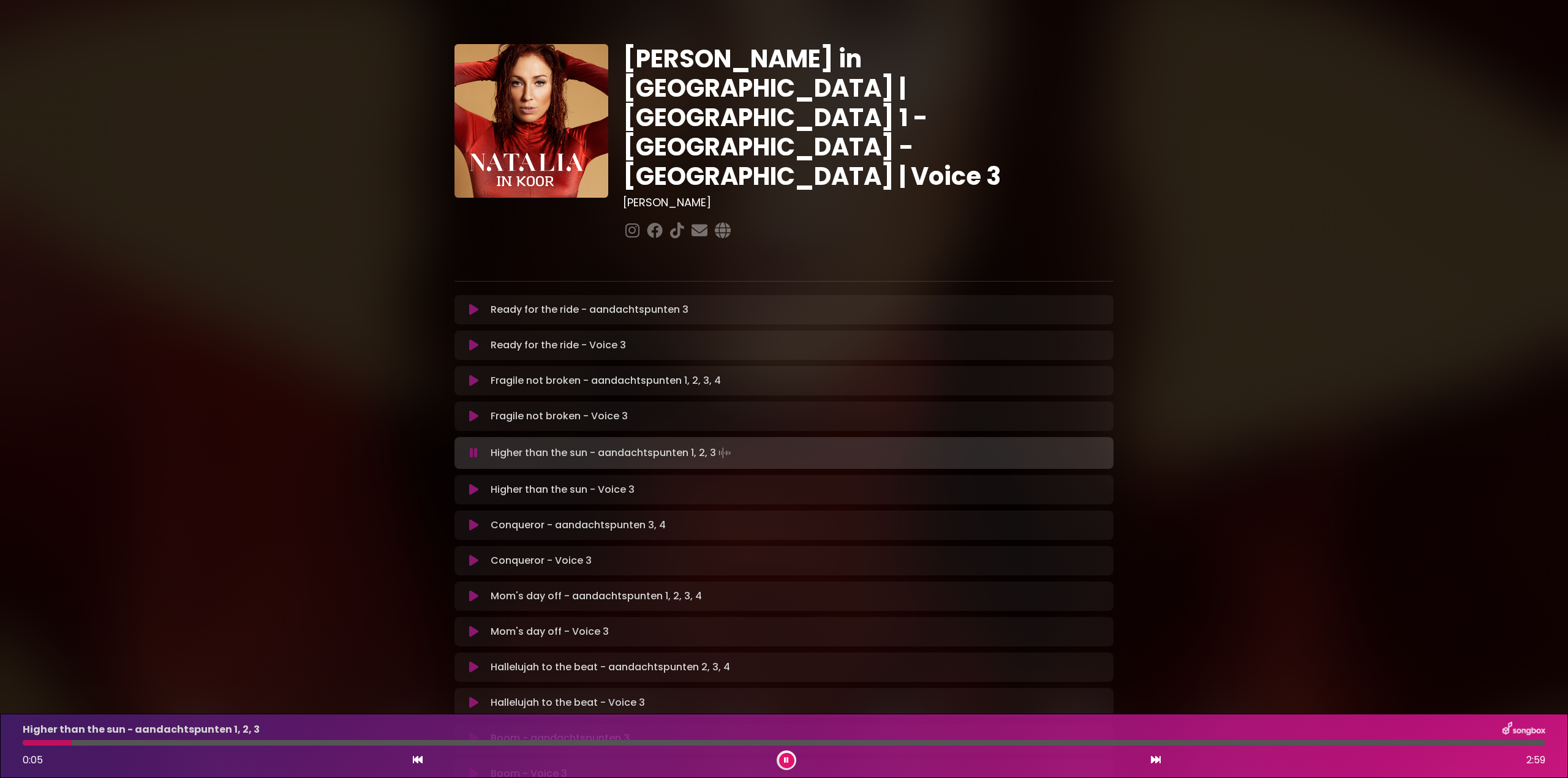
click at [787, 757] on icon at bounding box center [786, 761] width 5 height 8
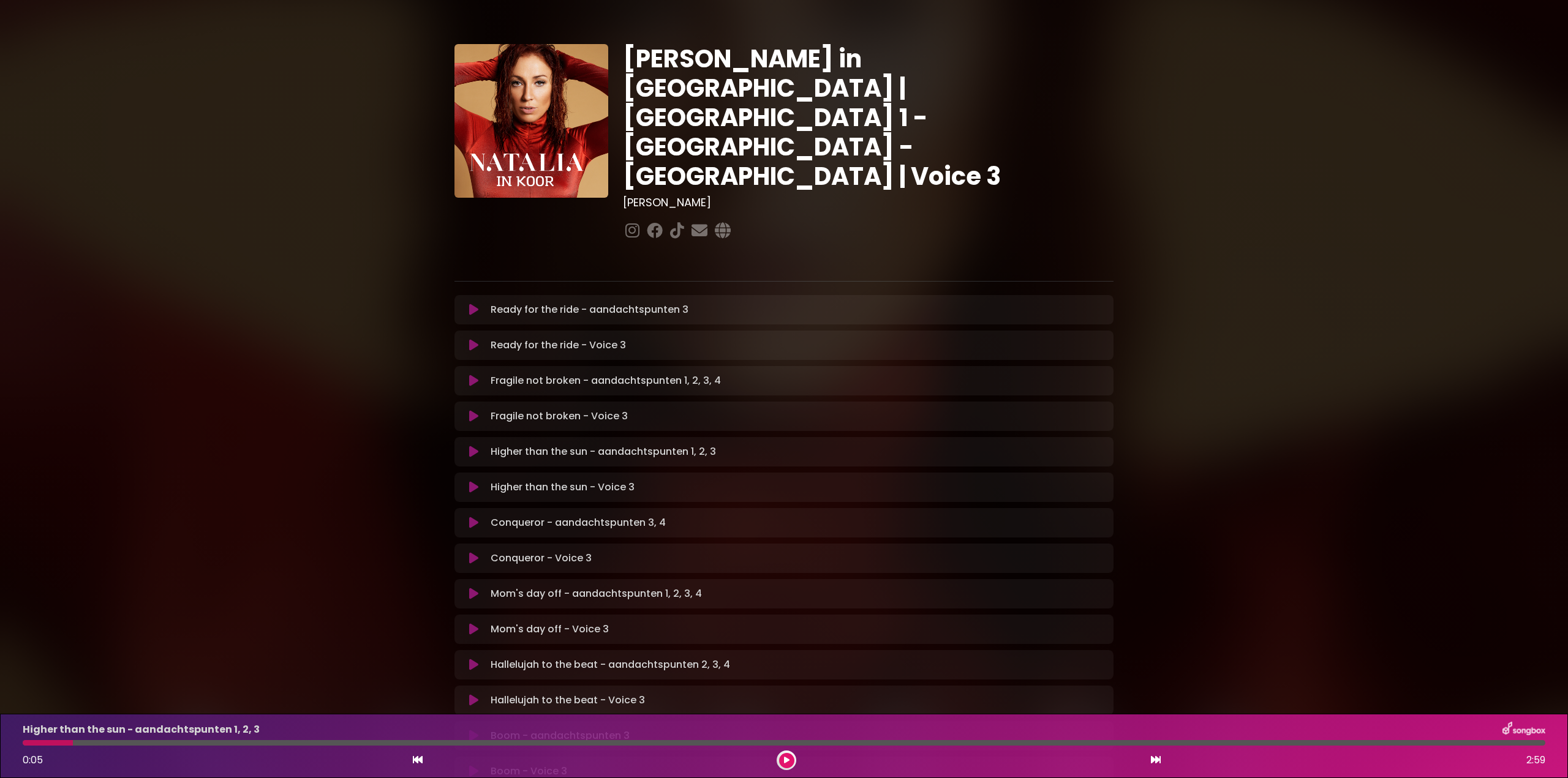
click at [472, 410] on icon at bounding box center [474, 416] width 10 height 12
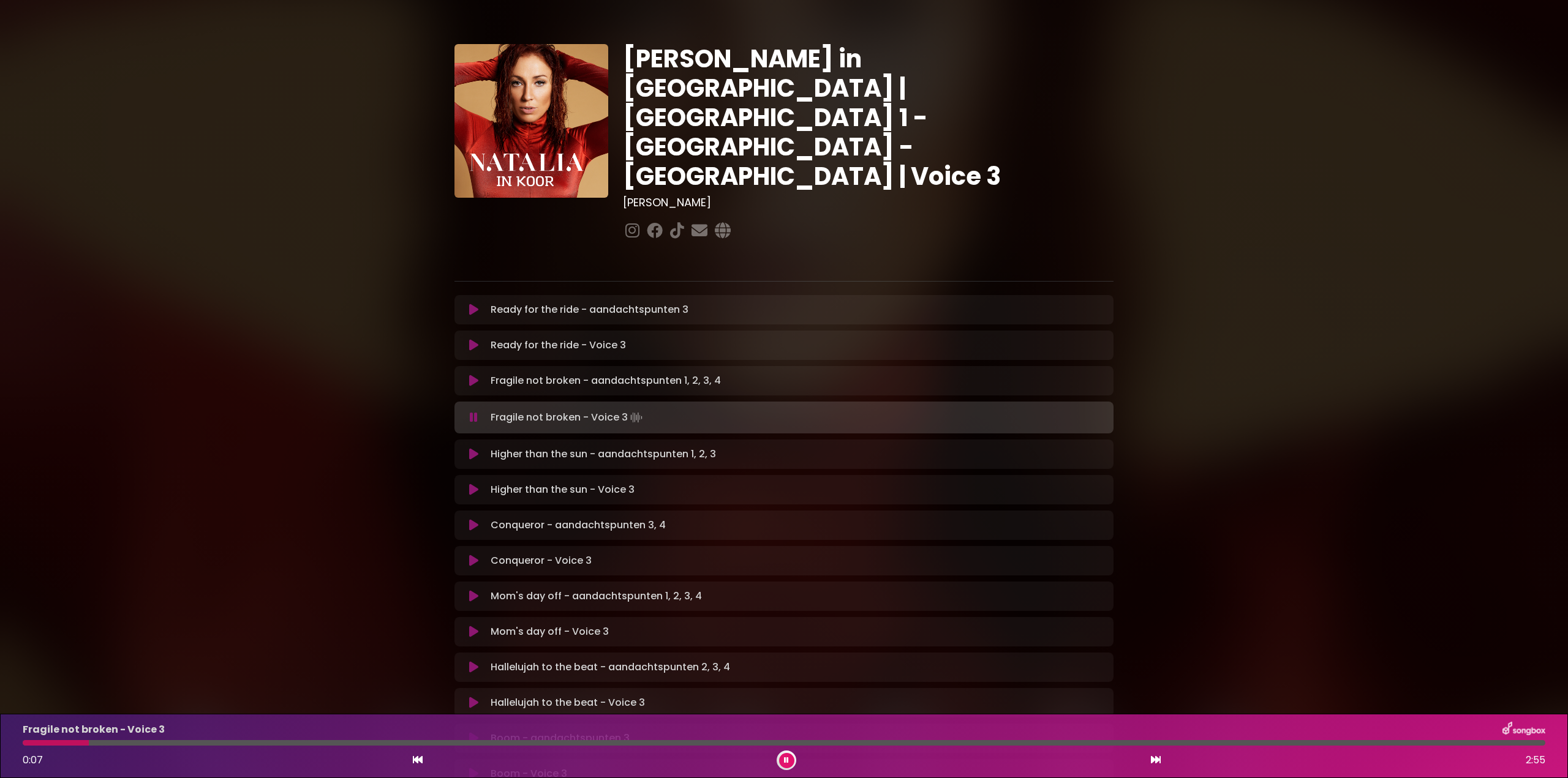
click at [787, 759] on icon at bounding box center [786, 761] width 5 height 8
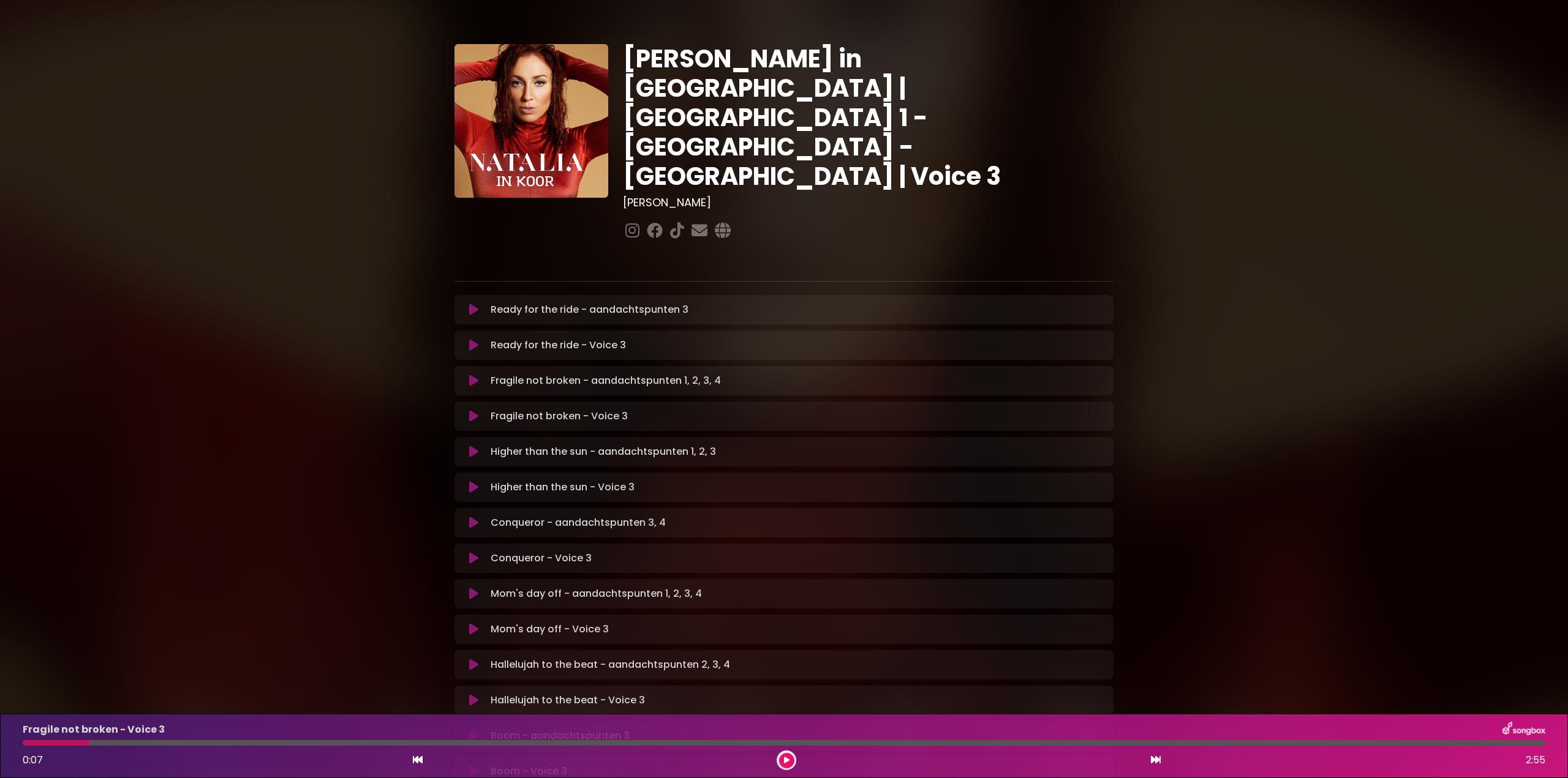
click at [472, 410] on icon at bounding box center [474, 416] width 10 height 12
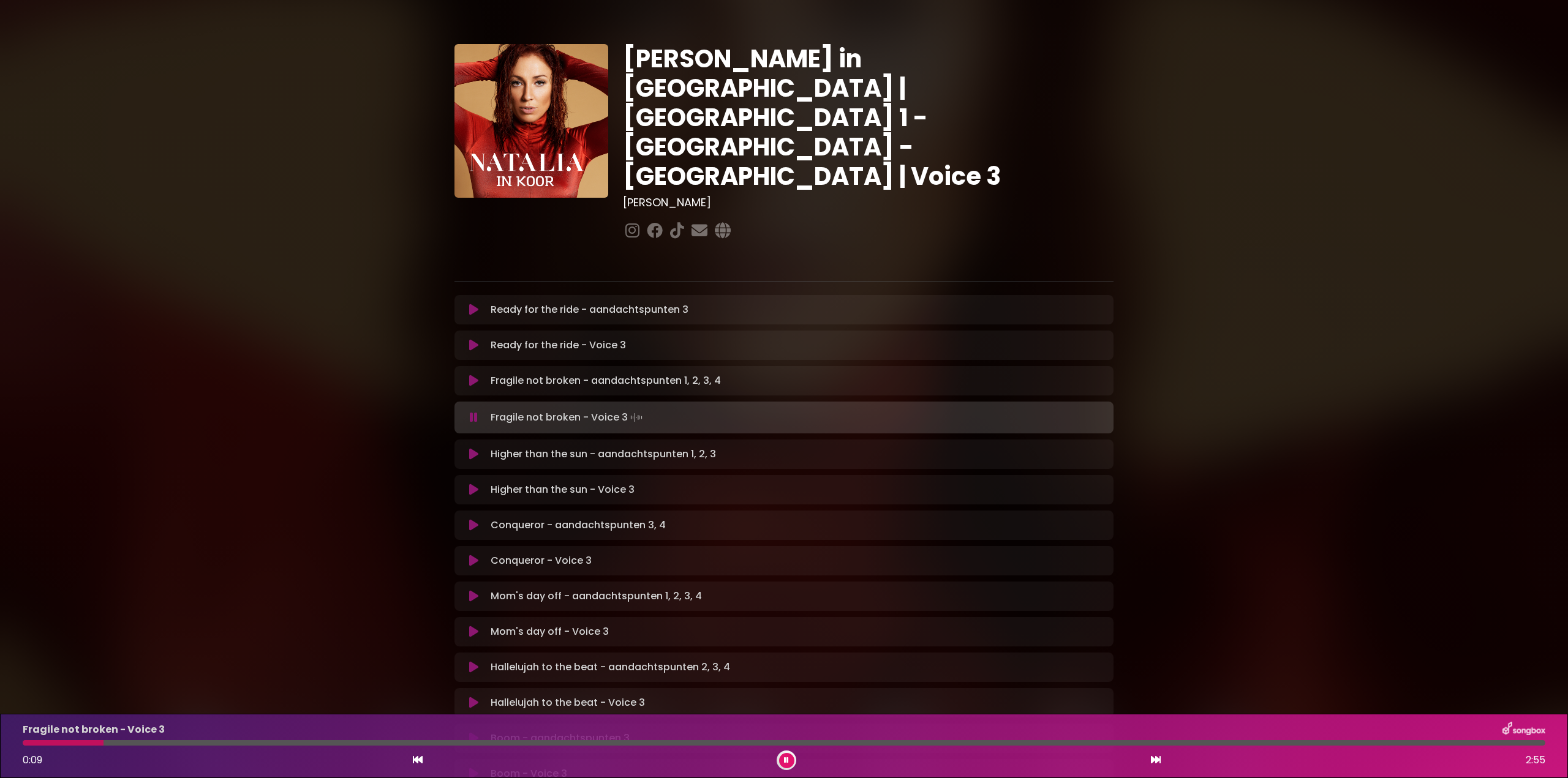
click at [27, 741] on div at bounding box center [63, 743] width 81 height 6
click at [472, 411] on icon at bounding box center [473, 417] width 8 height 12
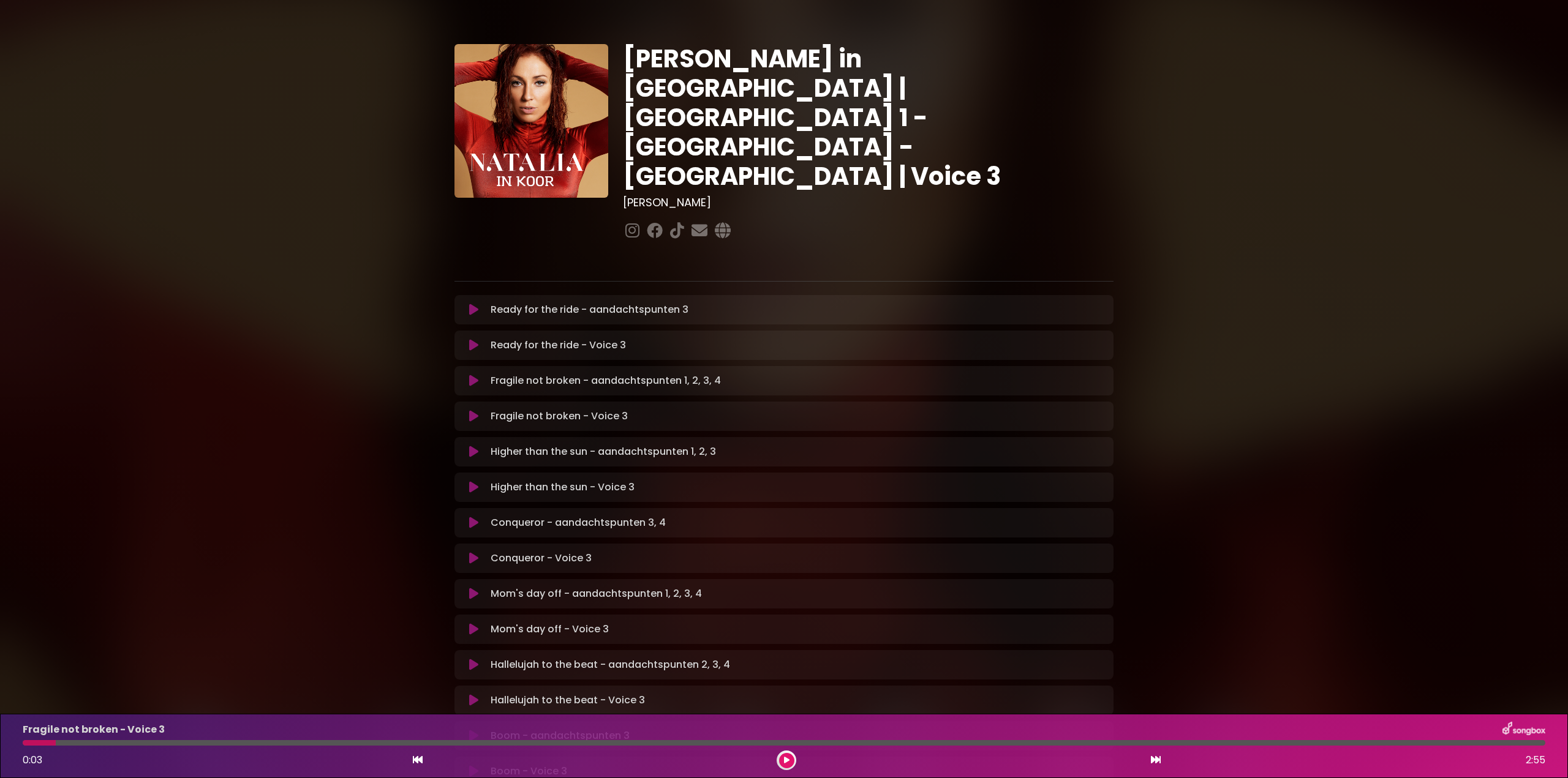
click at [472, 481] on icon at bounding box center [474, 487] width 10 height 12
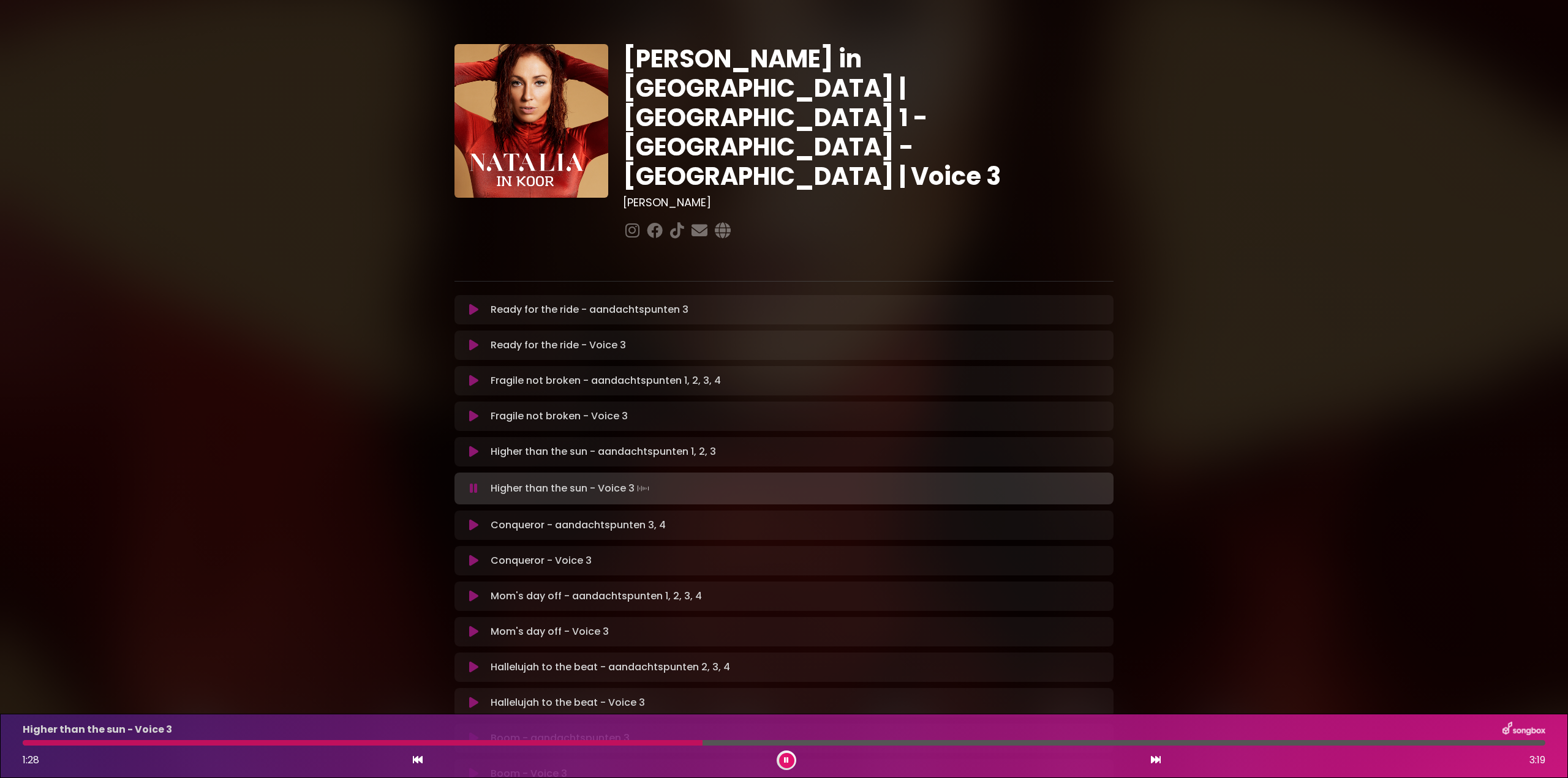
click at [91, 744] on div at bounding box center [363, 743] width 680 height 6
click at [125, 741] on div at bounding box center [171, 743] width 298 height 6
click at [111, 742] on div at bounding box center [170, 743] width 294 height 6
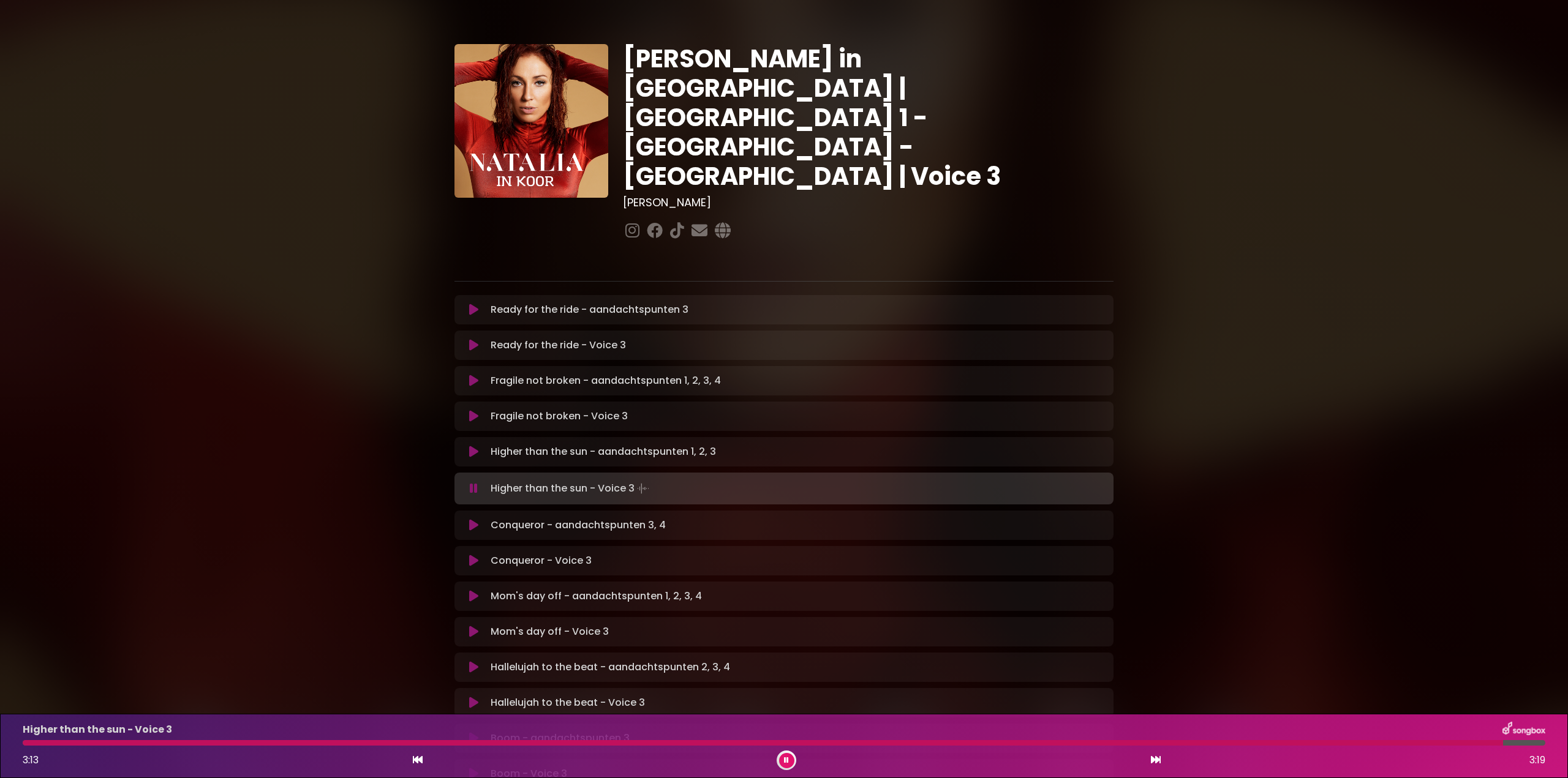
click at [785, 756] on button at bounding box center [787, 761] width 15 height 15
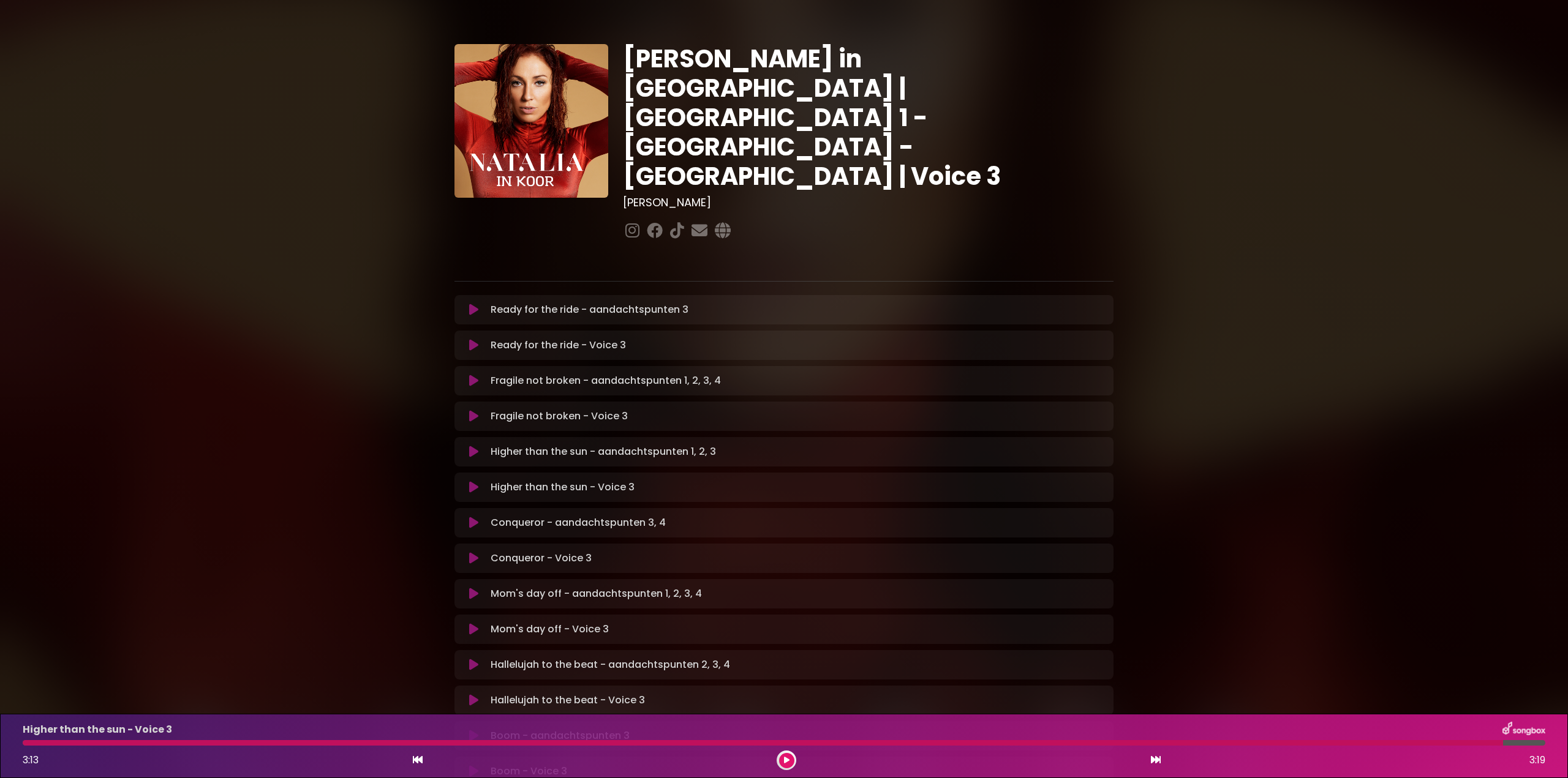
click at [471, 552] on icon at bounding box center [474, 558] width 10 height 12
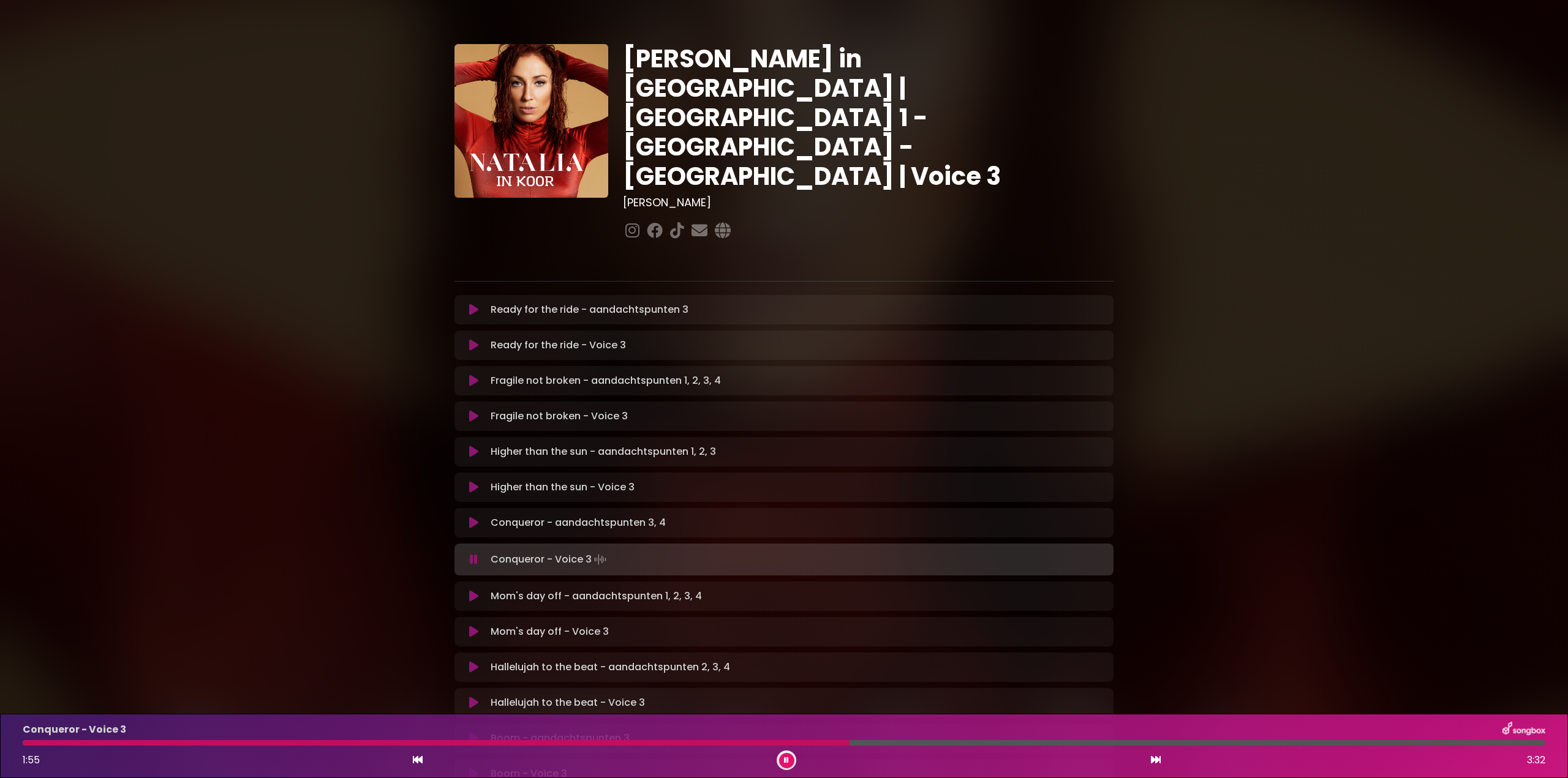
click at [47, 748] on div "Conqueror - Voice 3 1:55 3:32" at bounding box center [784, 746] width 1538 height 49
click at [47, 742] on div at bounding box center [438, 743] width 831 height 6
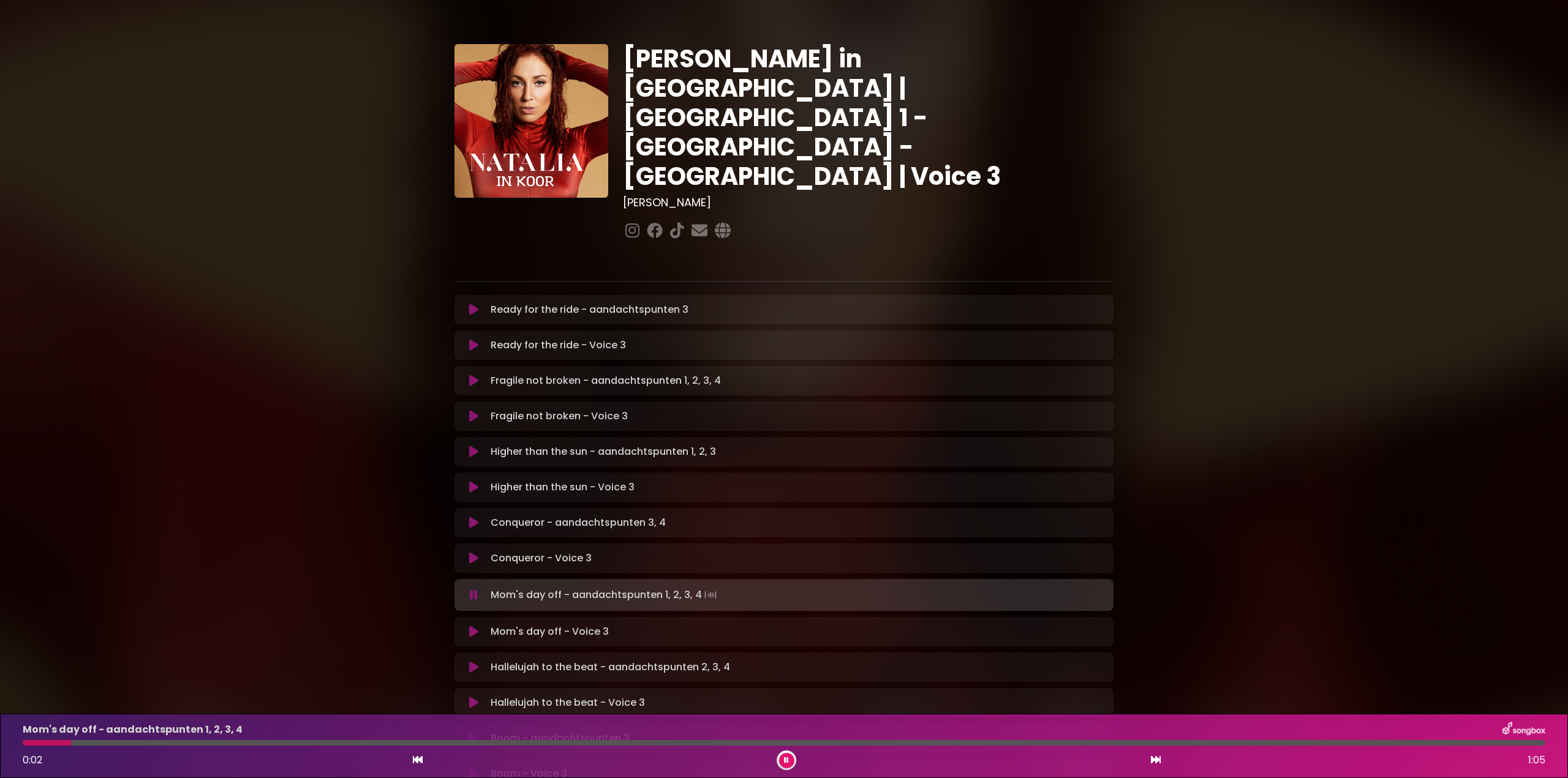
click at [791, 756] on button at bounding box center [787, 761] width 15 height 15
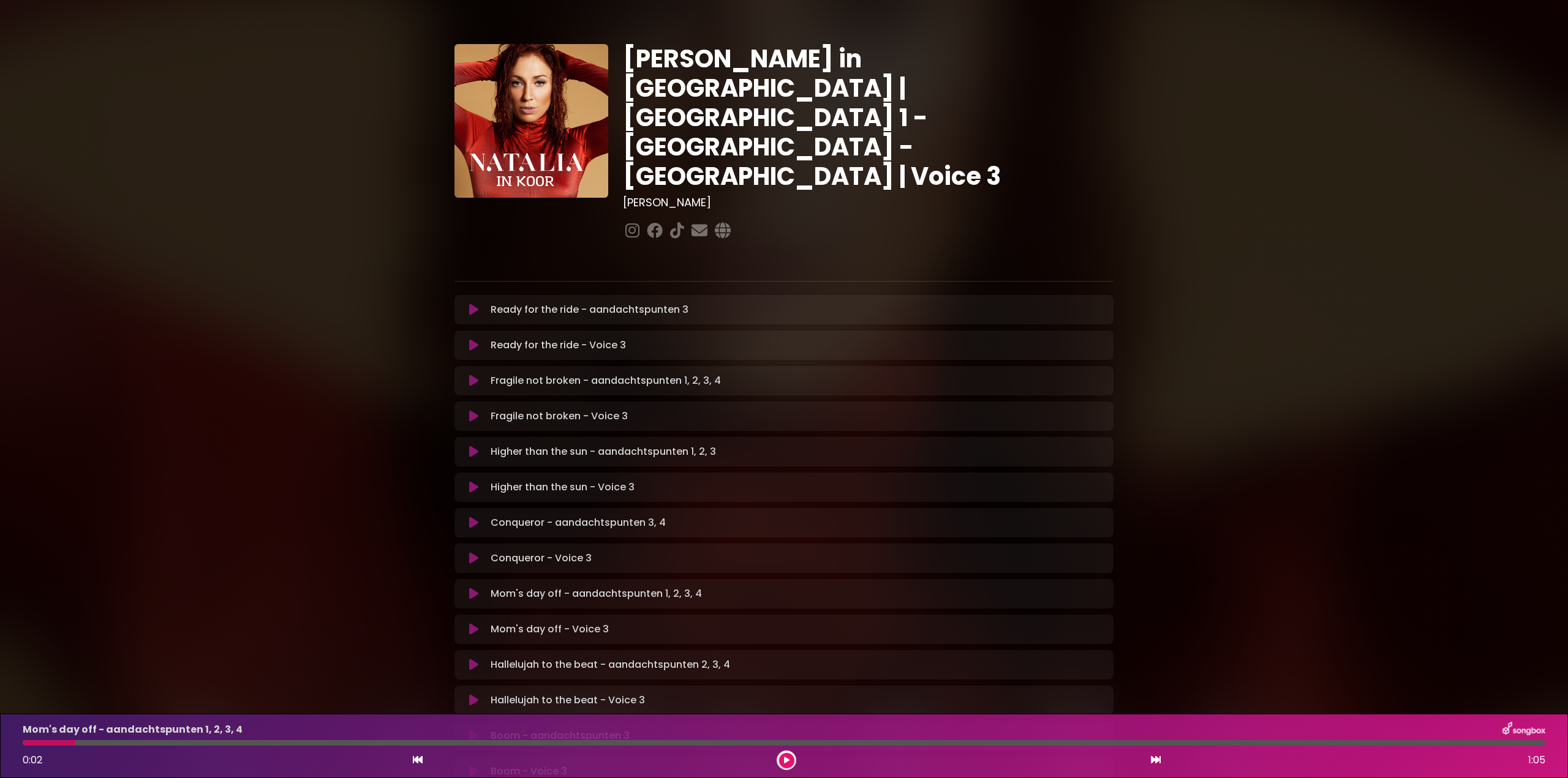
click at [472, 552] on icon at bounding box center [474, 558] width 10 height 12
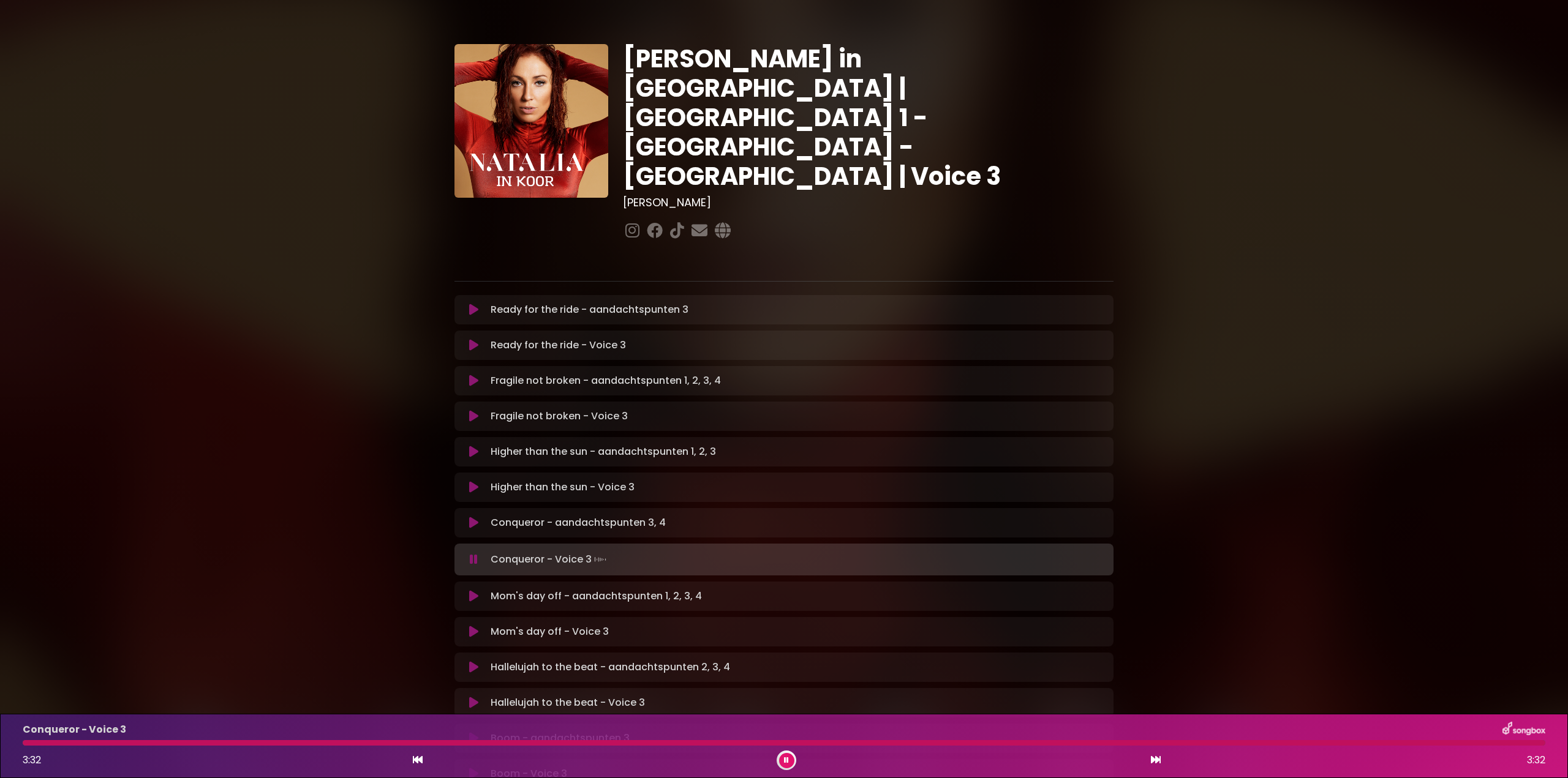
click at [789, 761] on button at bounding box center [787, 761] width 15 height 15
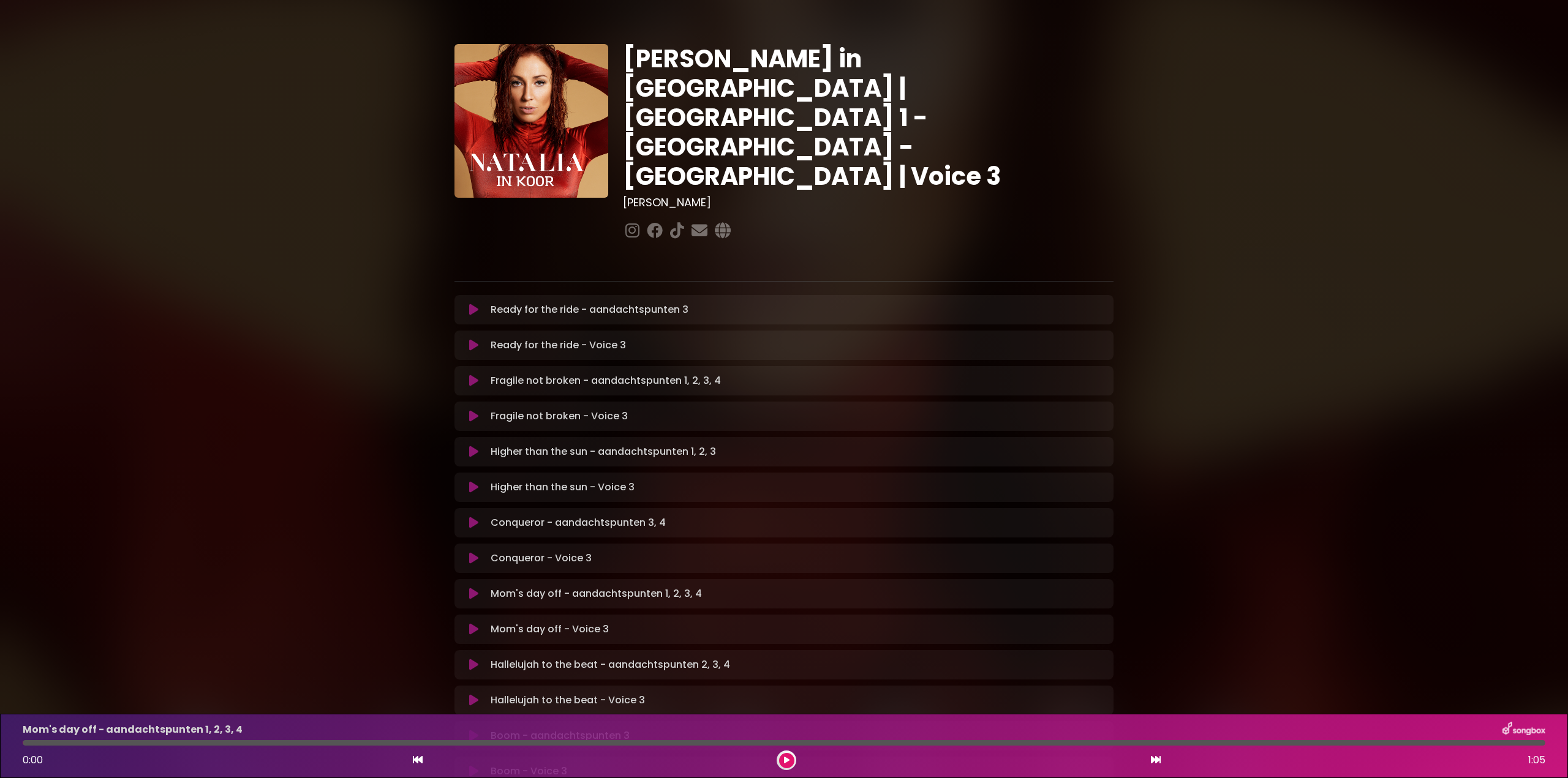
click at [472, 624] on icon at bounding box center [474, 629] width 10 height 12
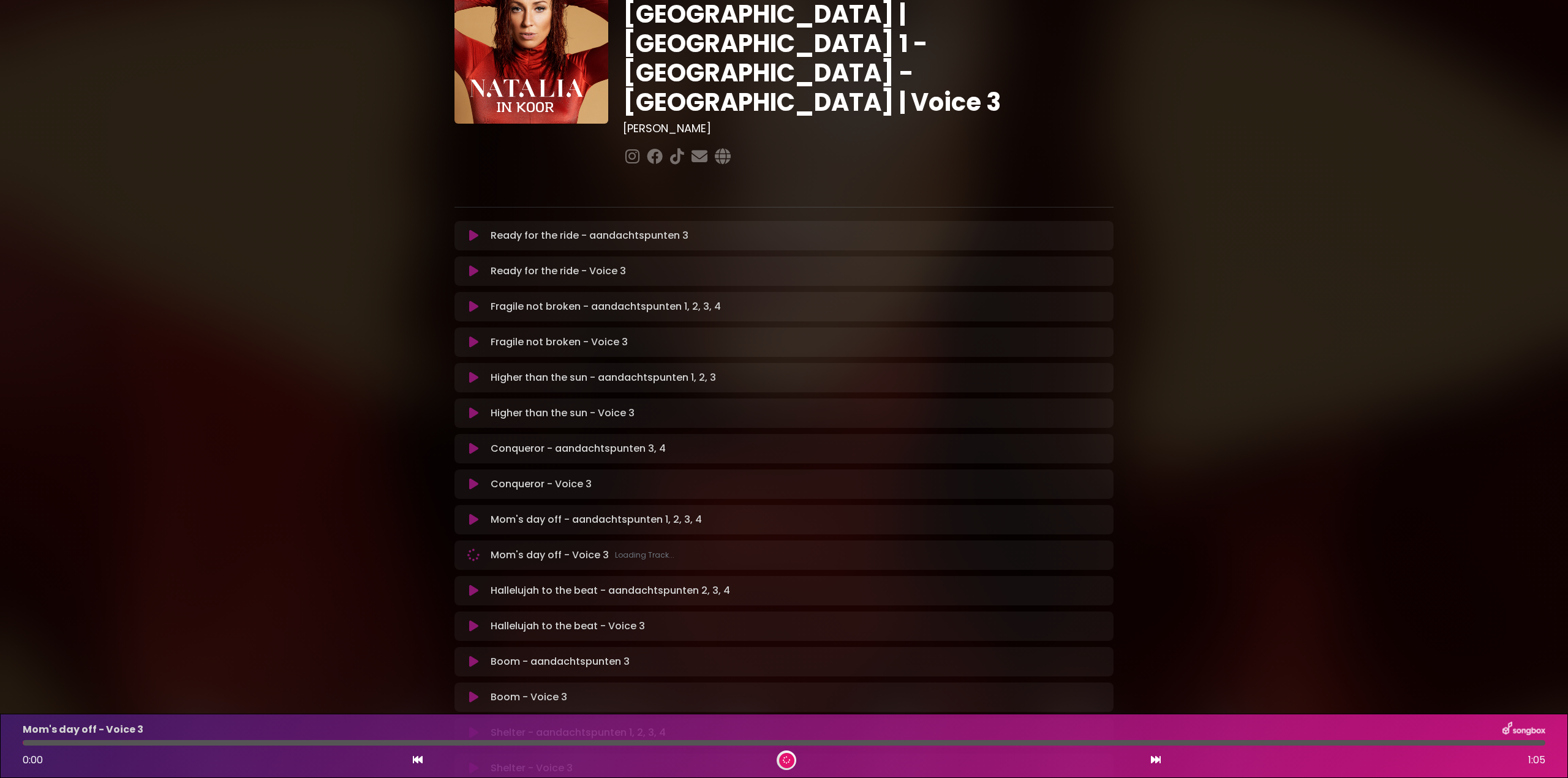
scroll to position [245, 0]
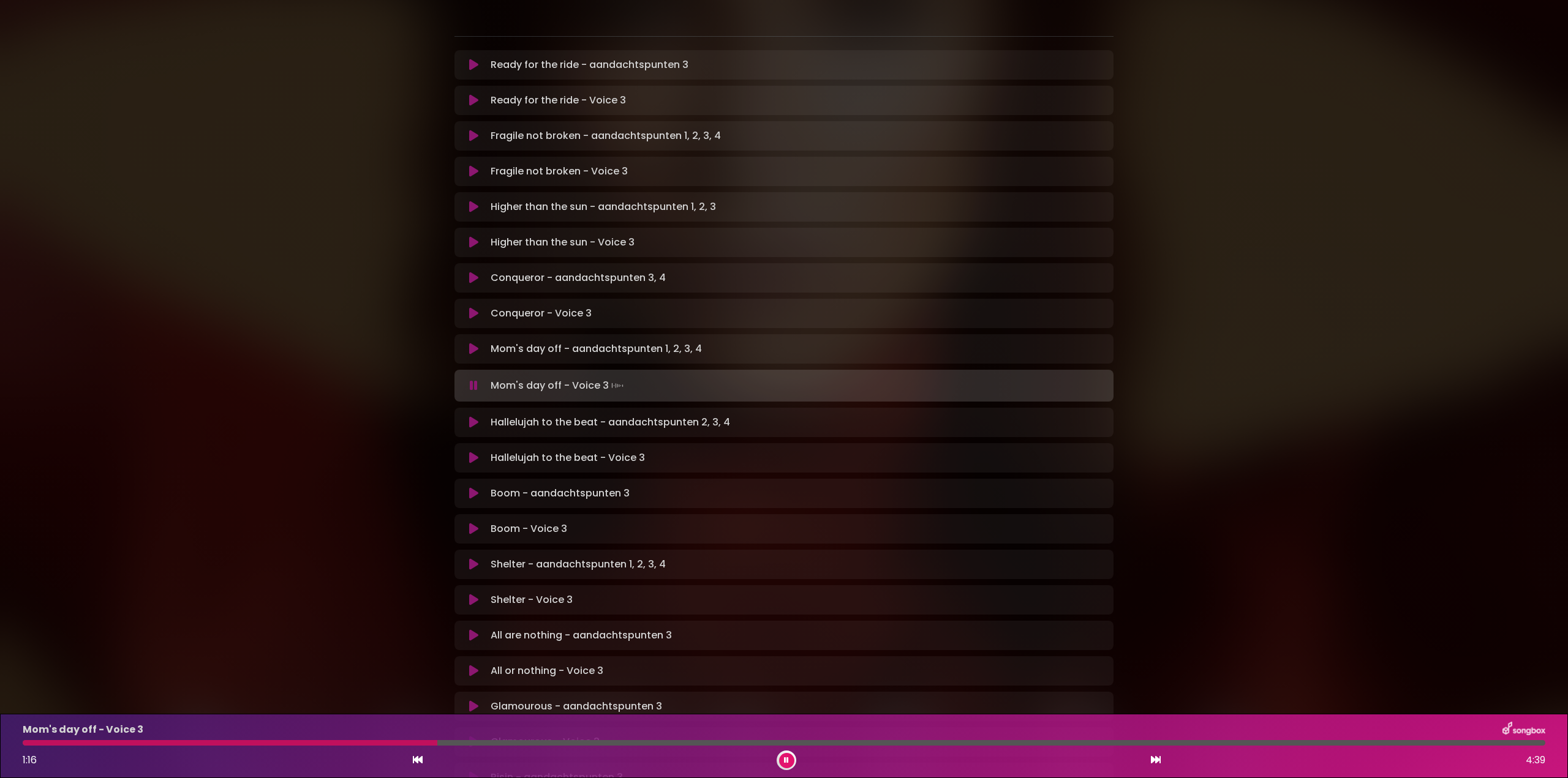
click at [312, 741] on div at bounding box center [230, 743] width 414 height 6
click at [473, 378] on icon at bounding box center [474, 385] width 13 height 14
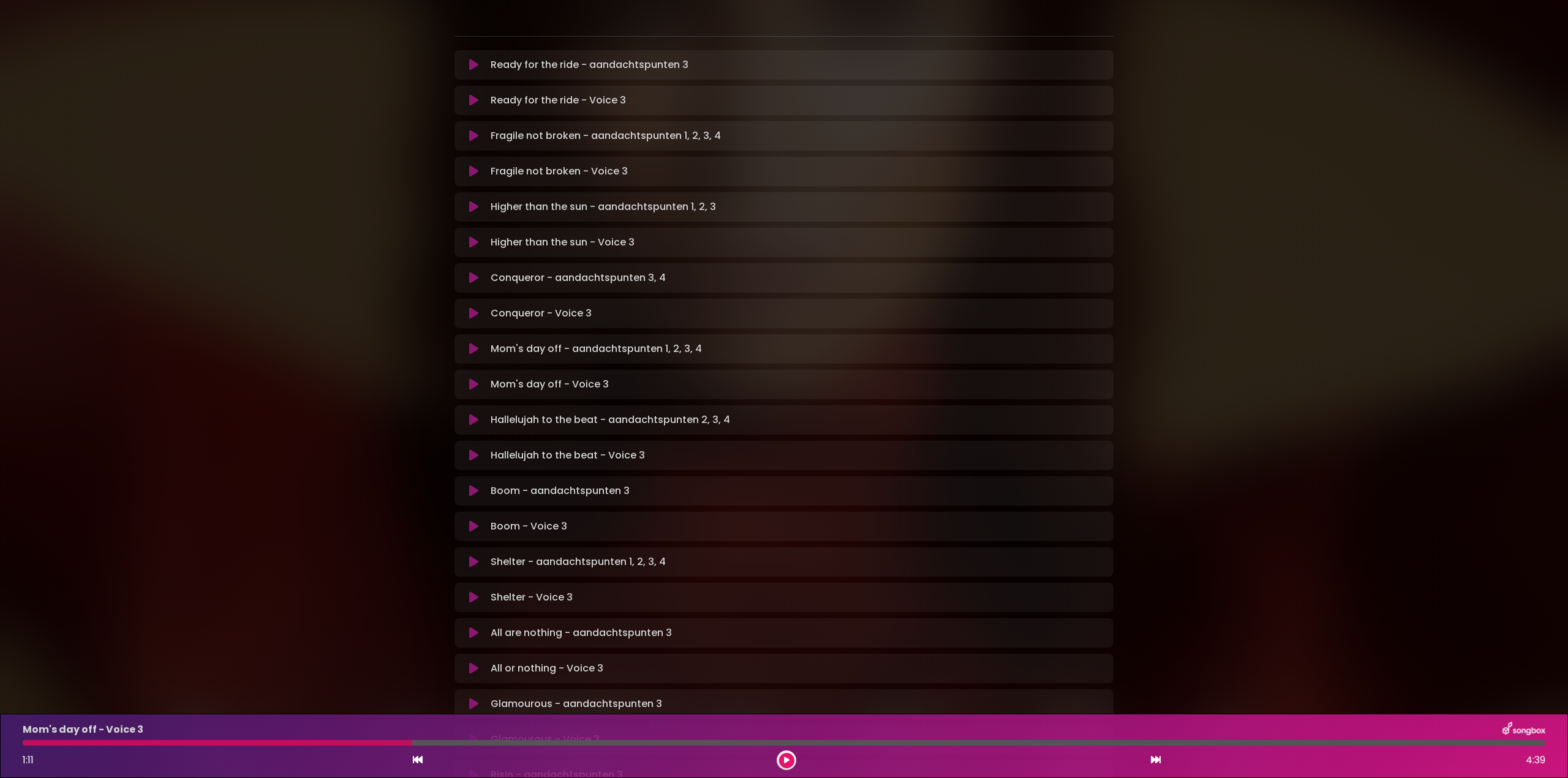
click at [474, 377] on icon at bounding box center [473, 385] width 14 height 15
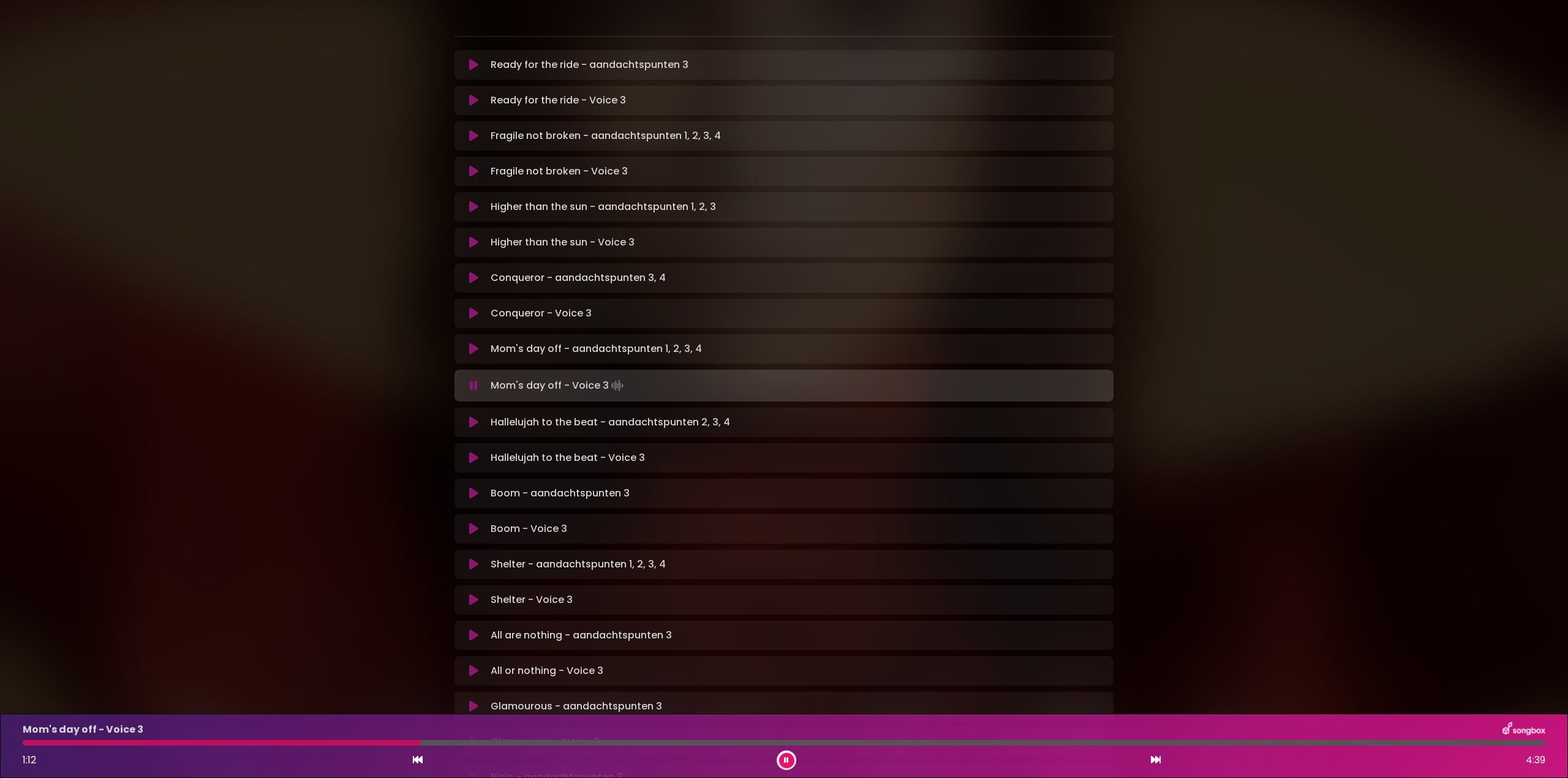
click at [74, 742] on div at bounding box center [221, 743] width 397 height 6
click at [252, 741] on div at bounding box center [784, 743] width 1523 height 6
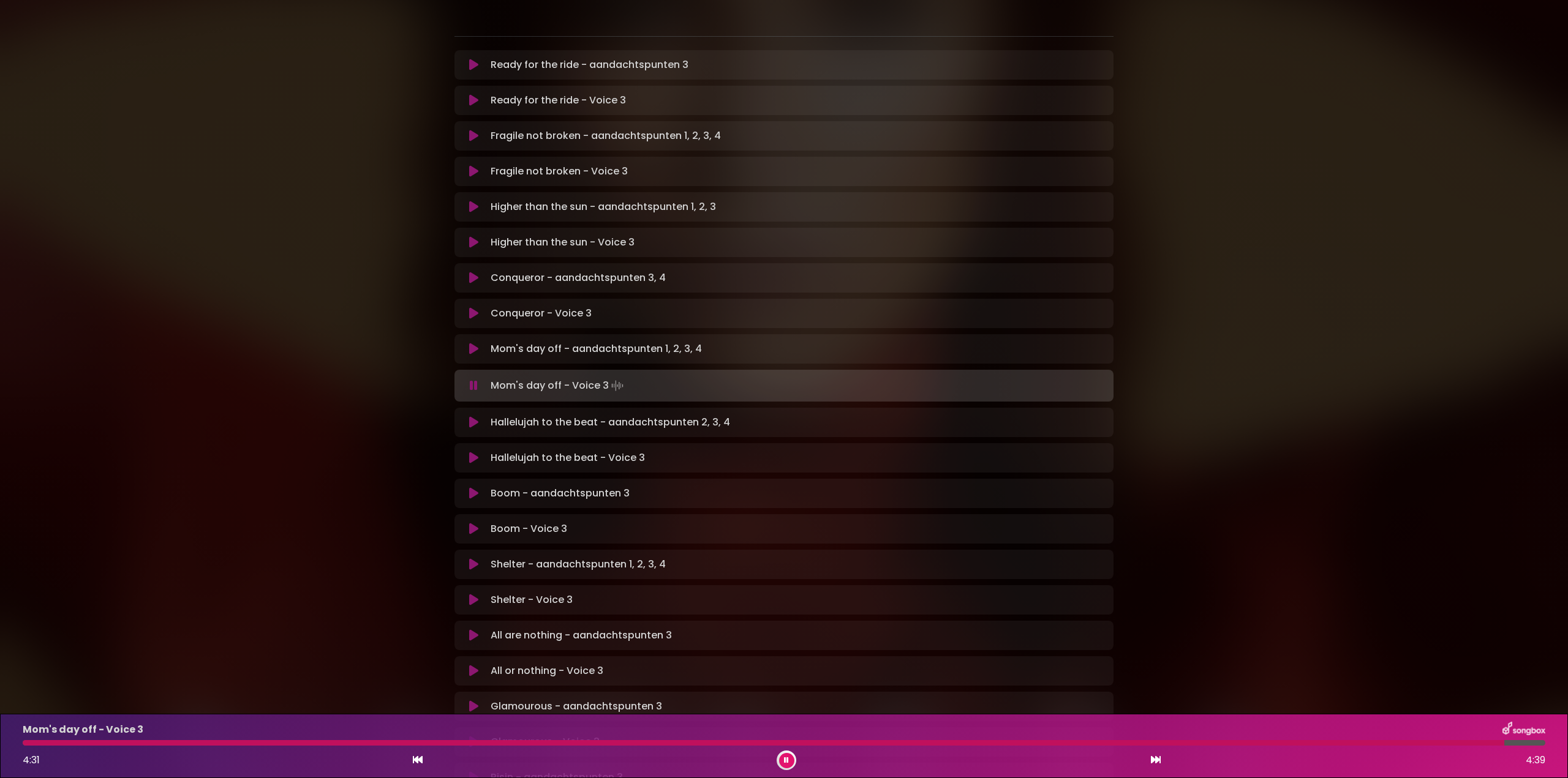
click at [780, 754] on div at bounding box center [786, 760] width 20 height 20
click at [788, 766] on button at bounding box center [787, 761] width 15 height 15
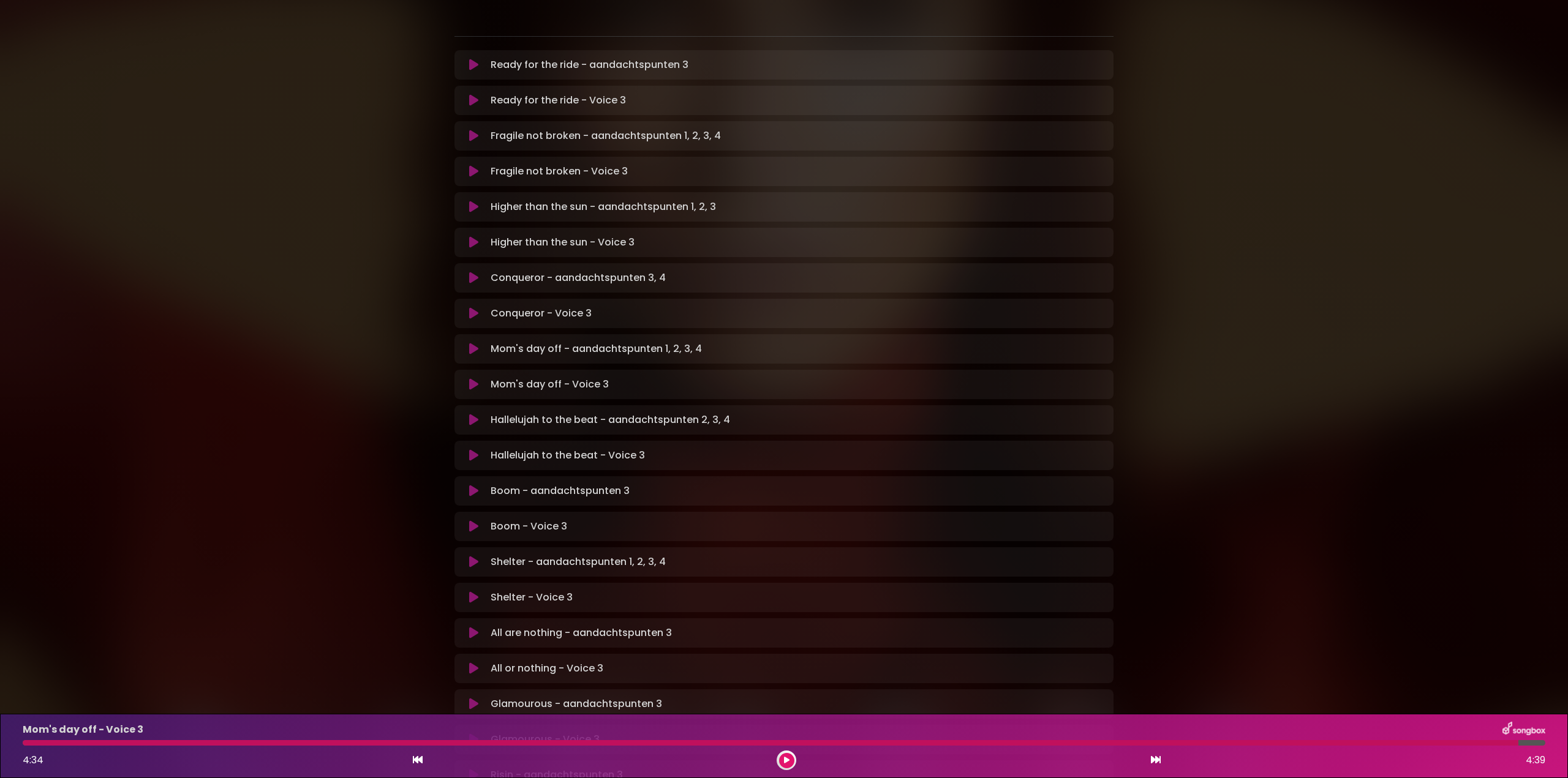
click at [472, 449] on icon at bounding box center [474, 455] width 10 height 12
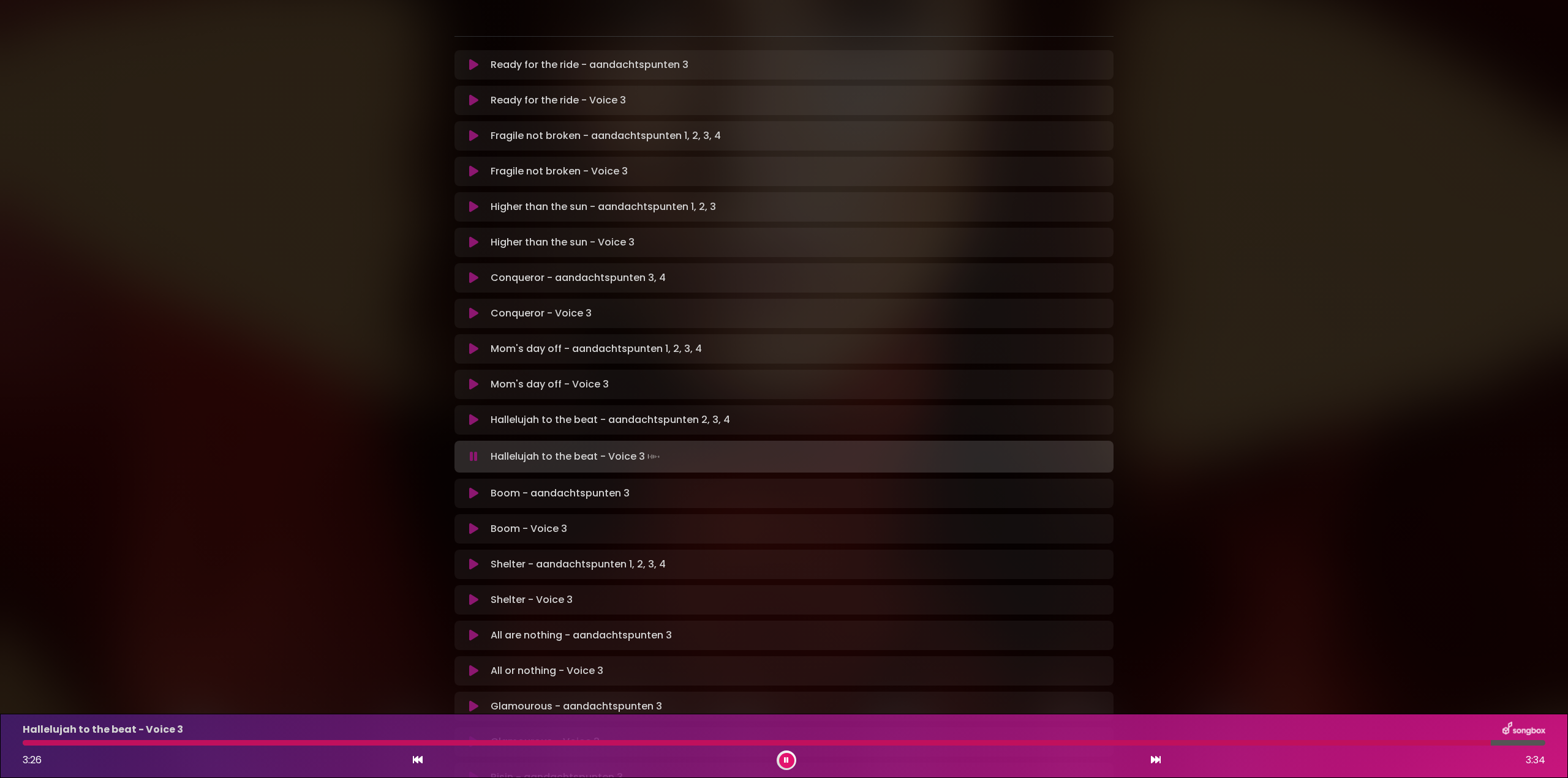
click at [787, 757] on icon at bounding box center [786, 760] width 9 height 9
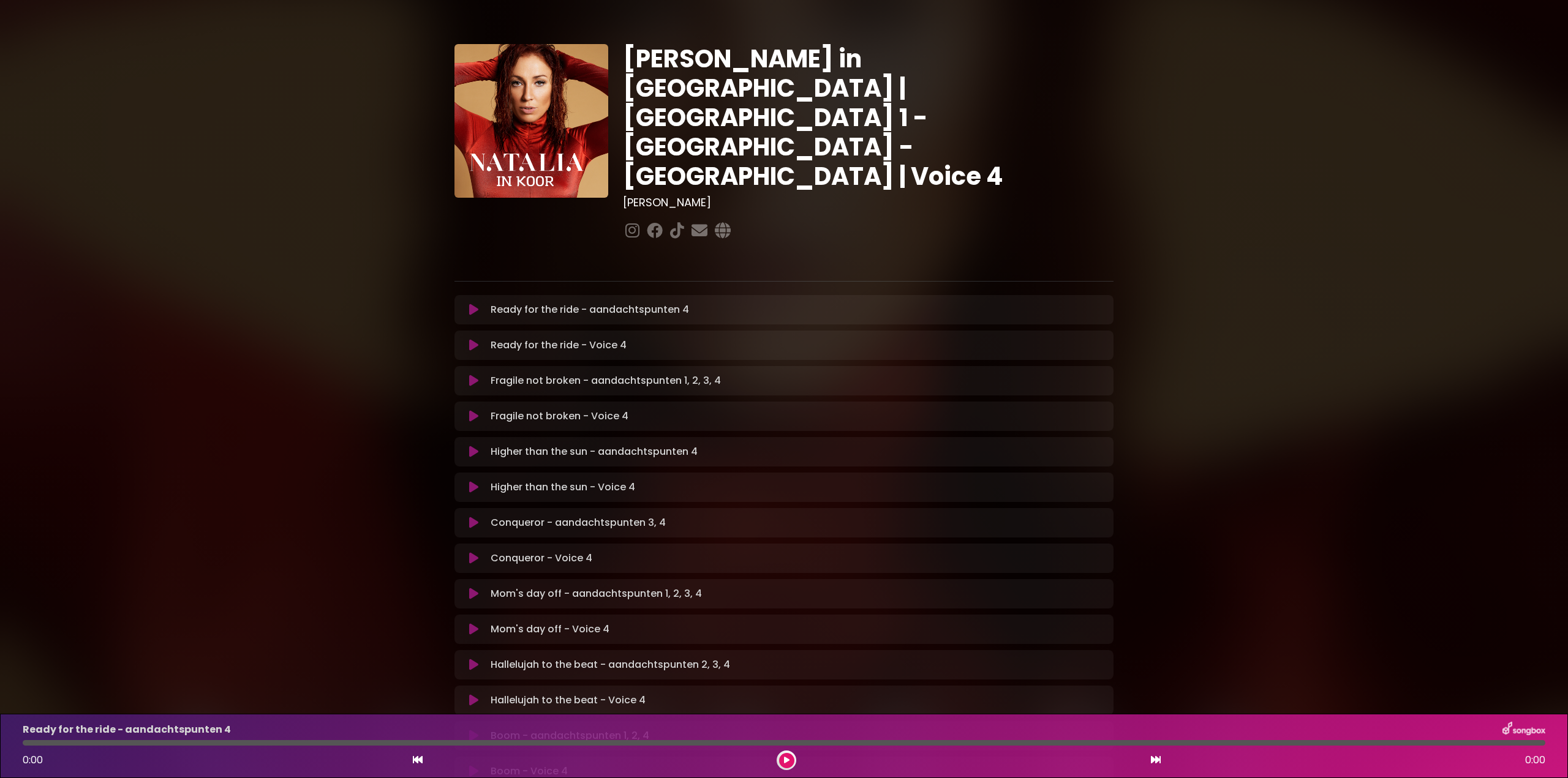
click at [477, 339] on icon at bounding box center [474, 345] width 10 height 12
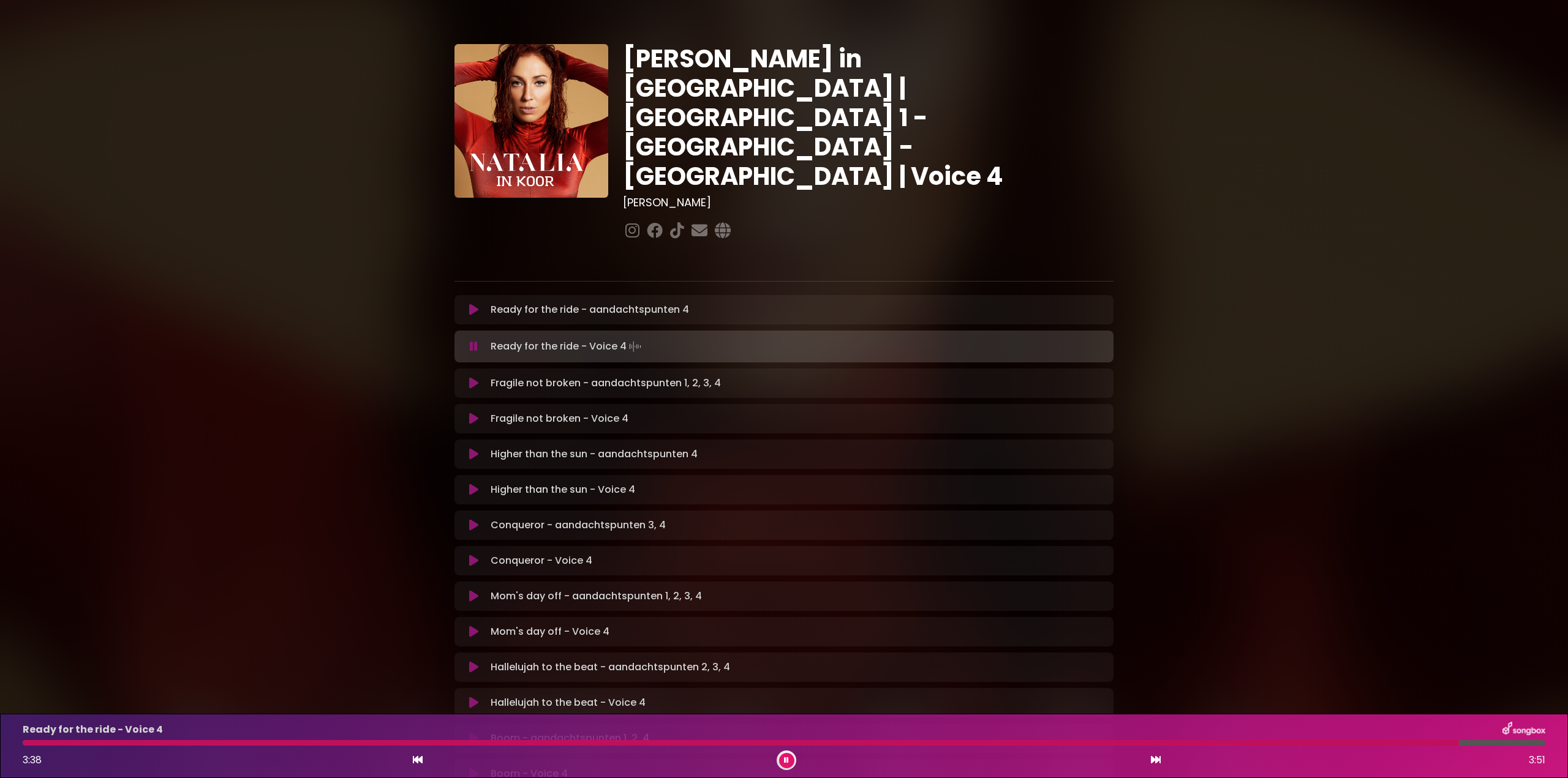
click at [782, 761] on button at bounding box center [787, 761] width 15 height 15
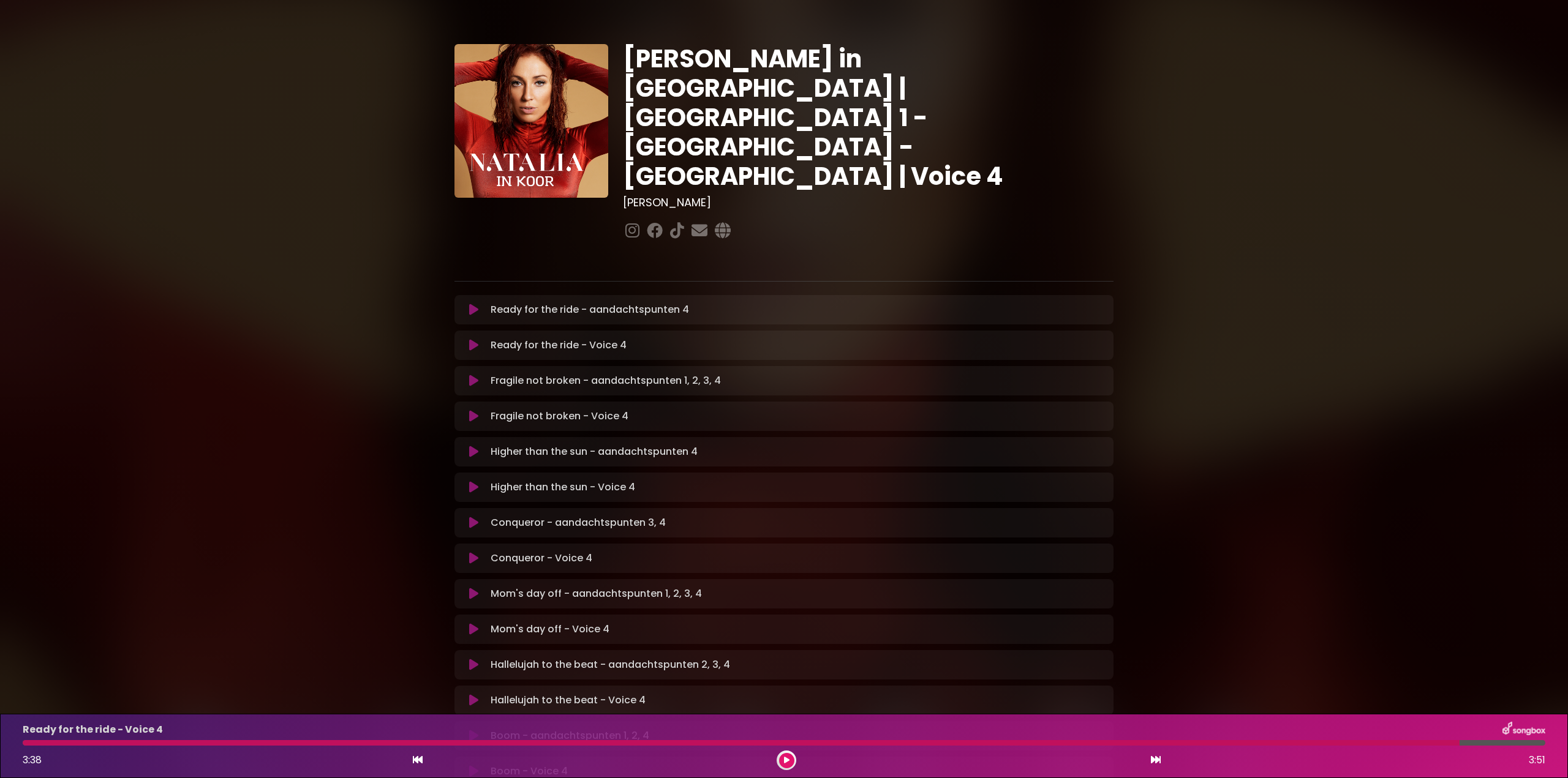
click at [471, 410] on icon at bounding box center [474, 416] width 10 height 12
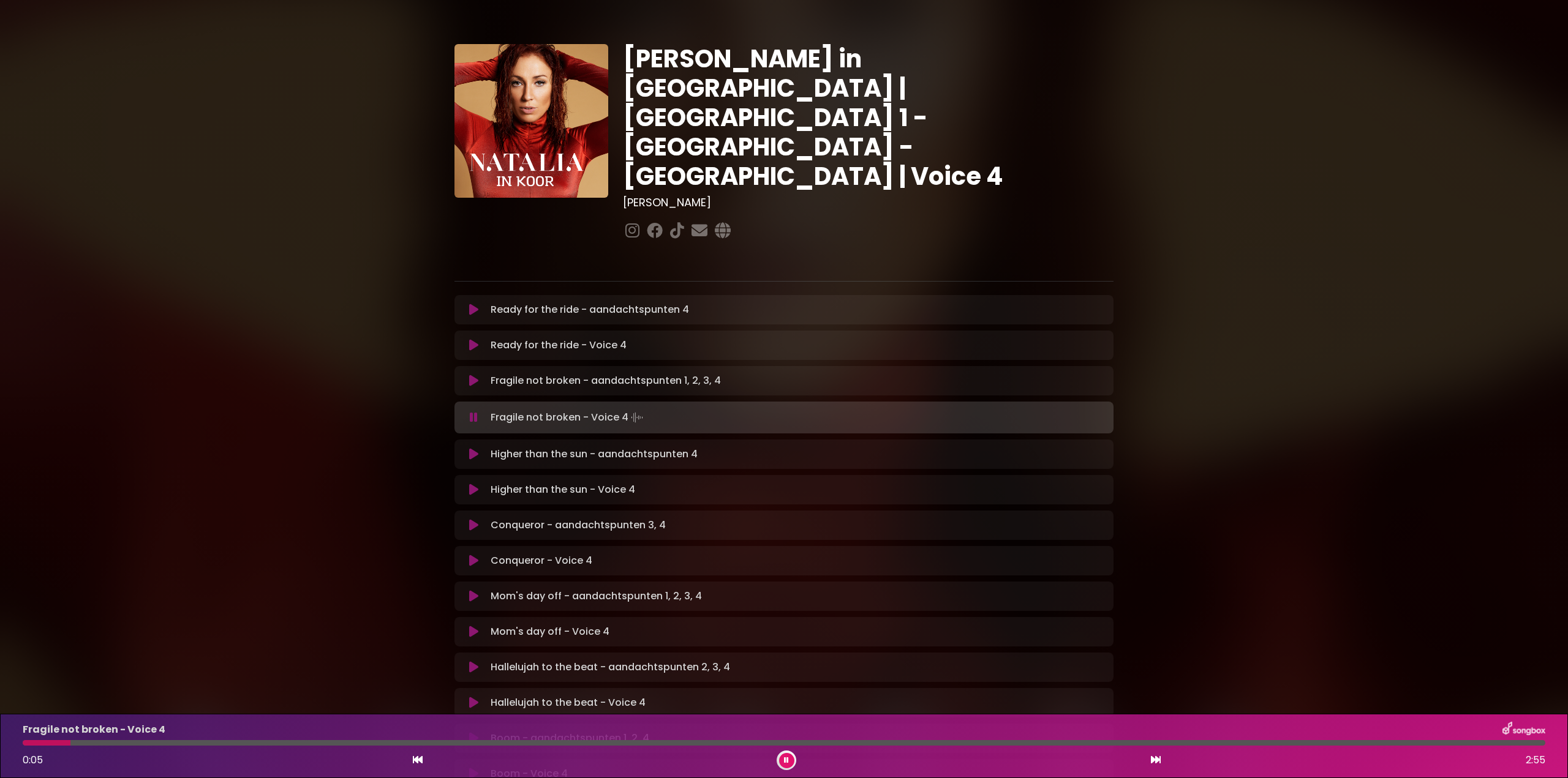
click at [472, 411] on icon at bounding box center [473, 417] width 8 height 12
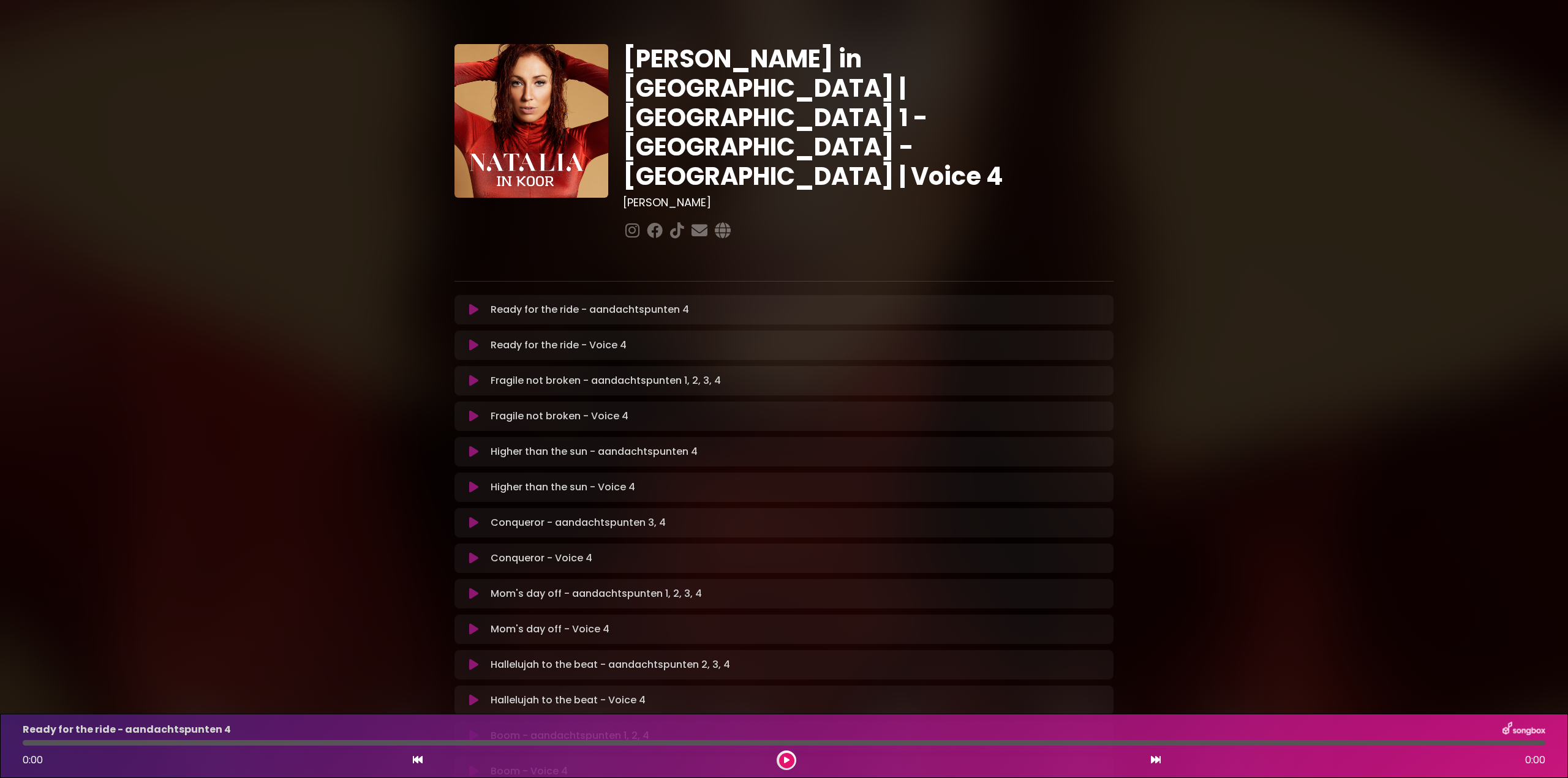
click at [472, 410] on icon at bounding box center [474, 416] width 10 height 12
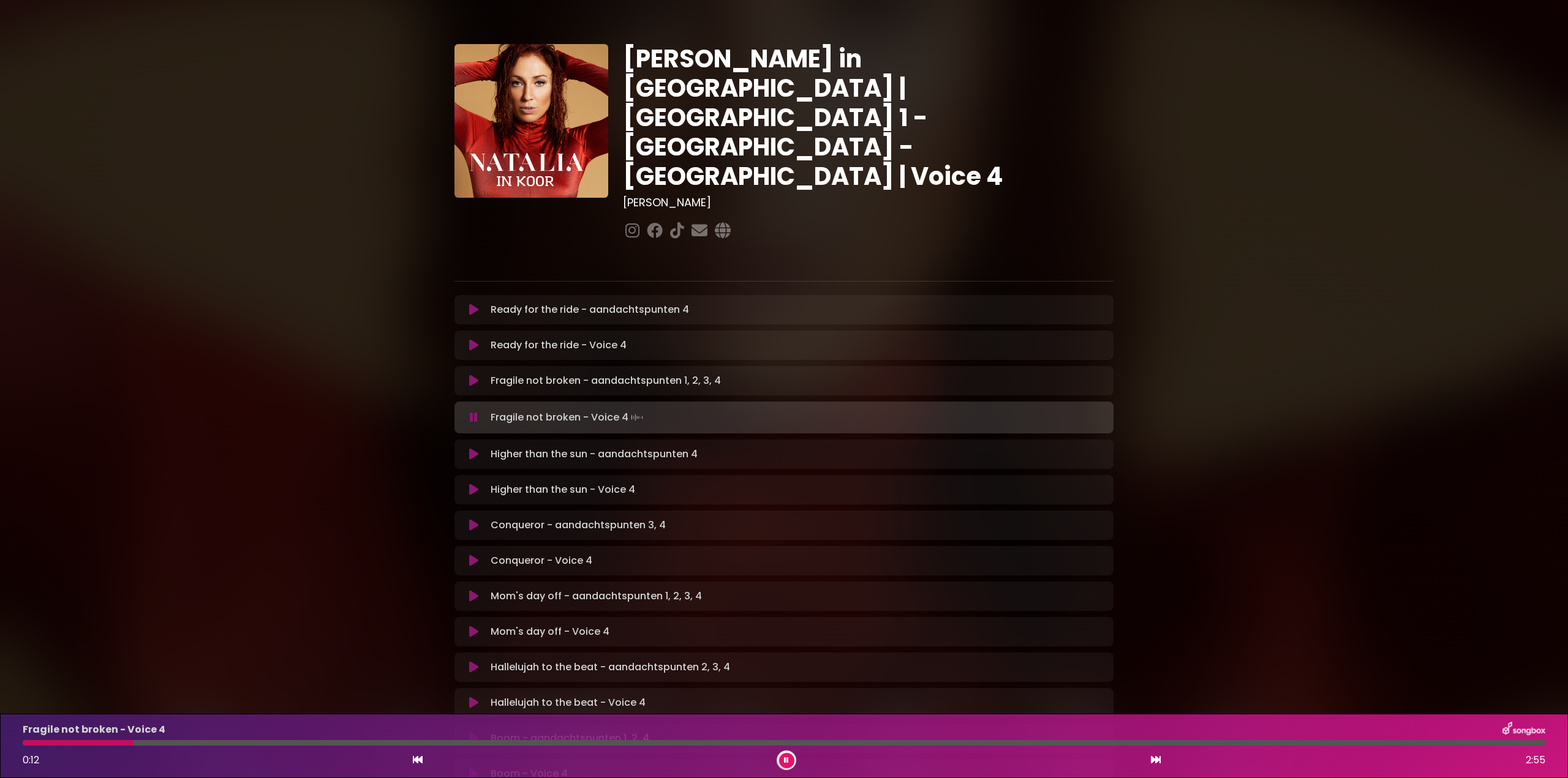
click at [29, 742] on div at bounding box center [78, 743] width 111 height 6
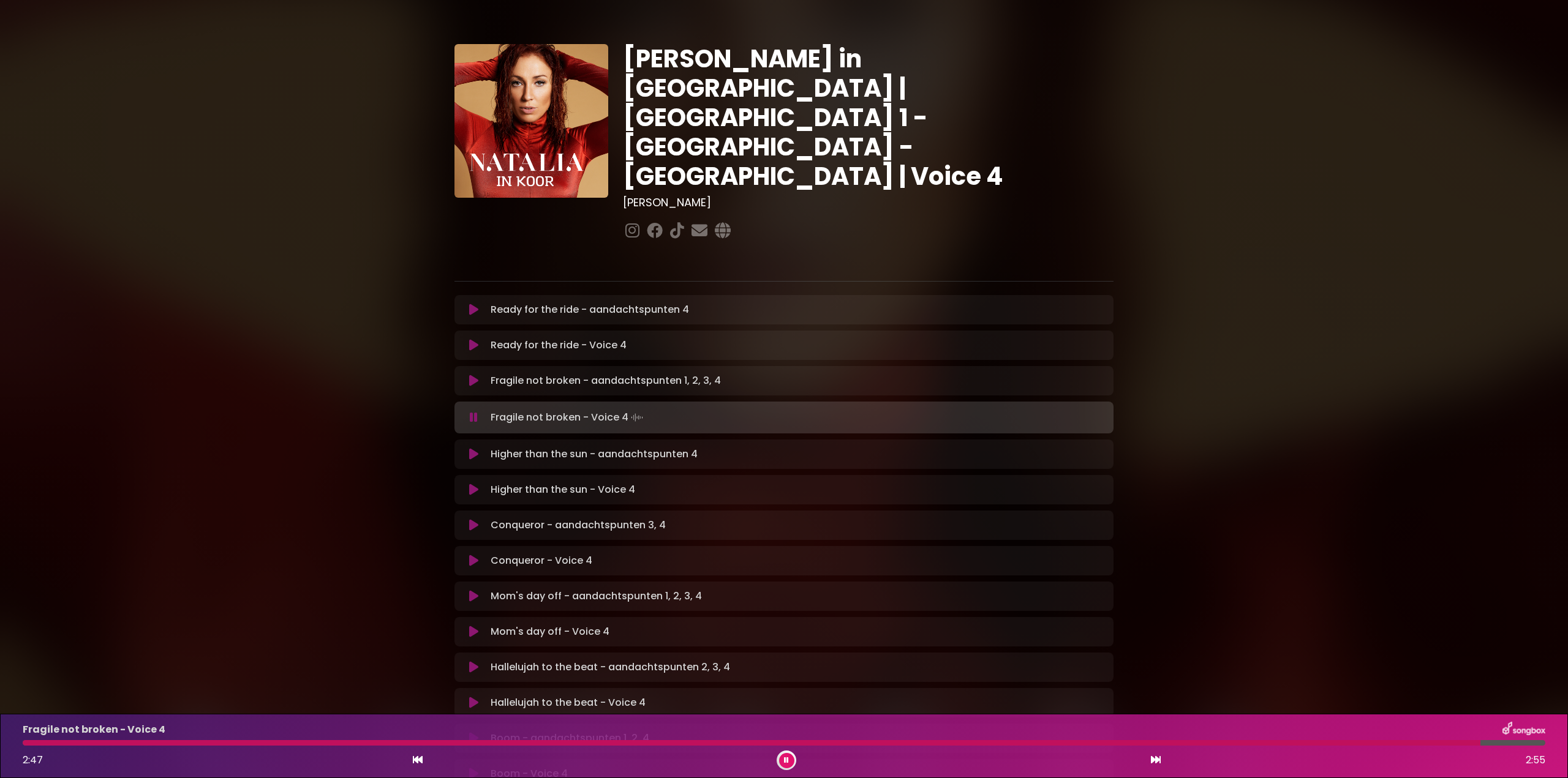
click at [784, 760] on icon at bounding box center [786, 761] width 5 height 8
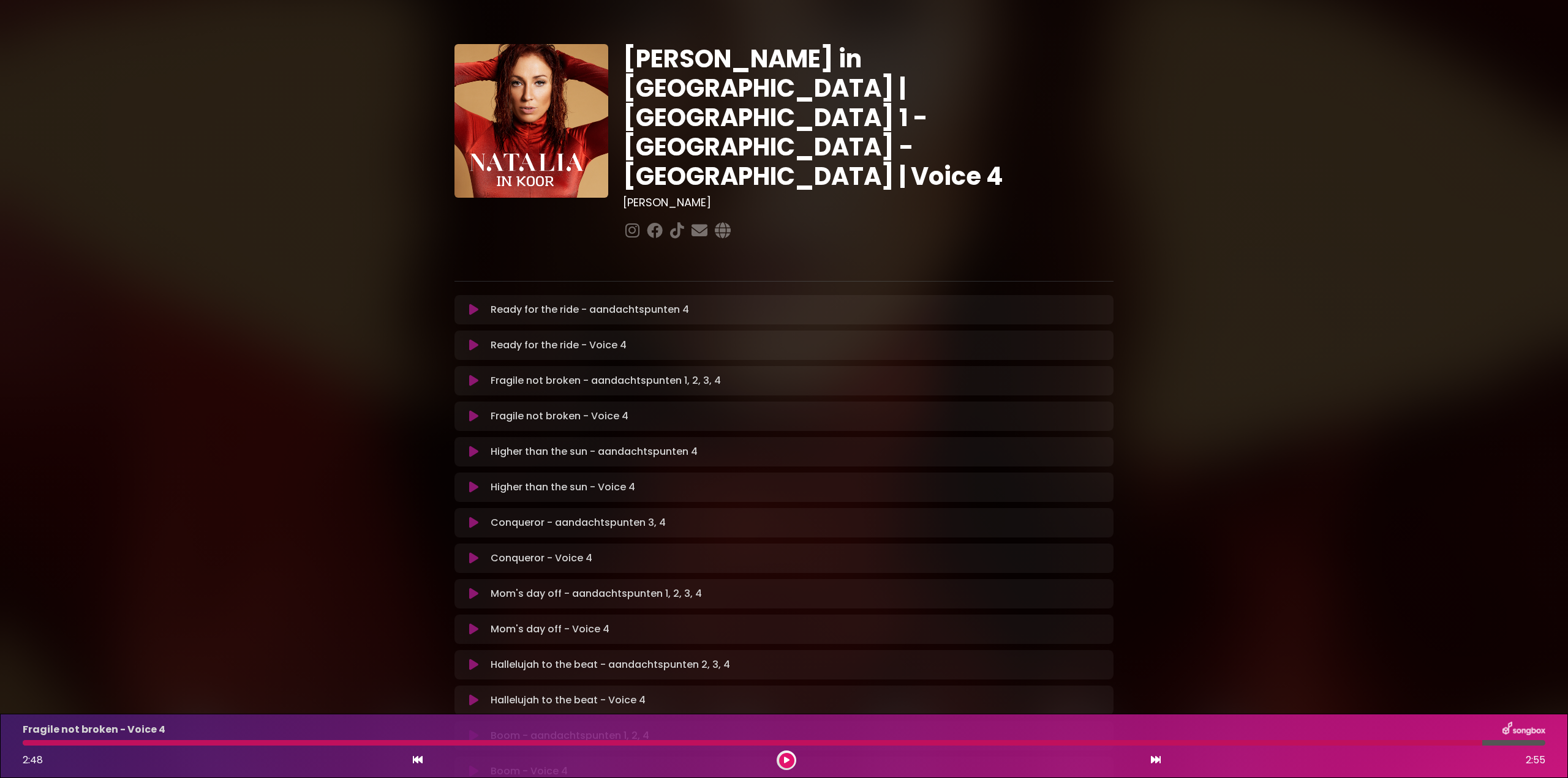
click at [883, 742] on div at bounding box center [753, 743] width 1459 height 6
click at [878, 744] on div at bounding box center [753, 743] width 1459 height 6
click at [789, 761] on button at bounding box center [787, 761] width 15 height 15
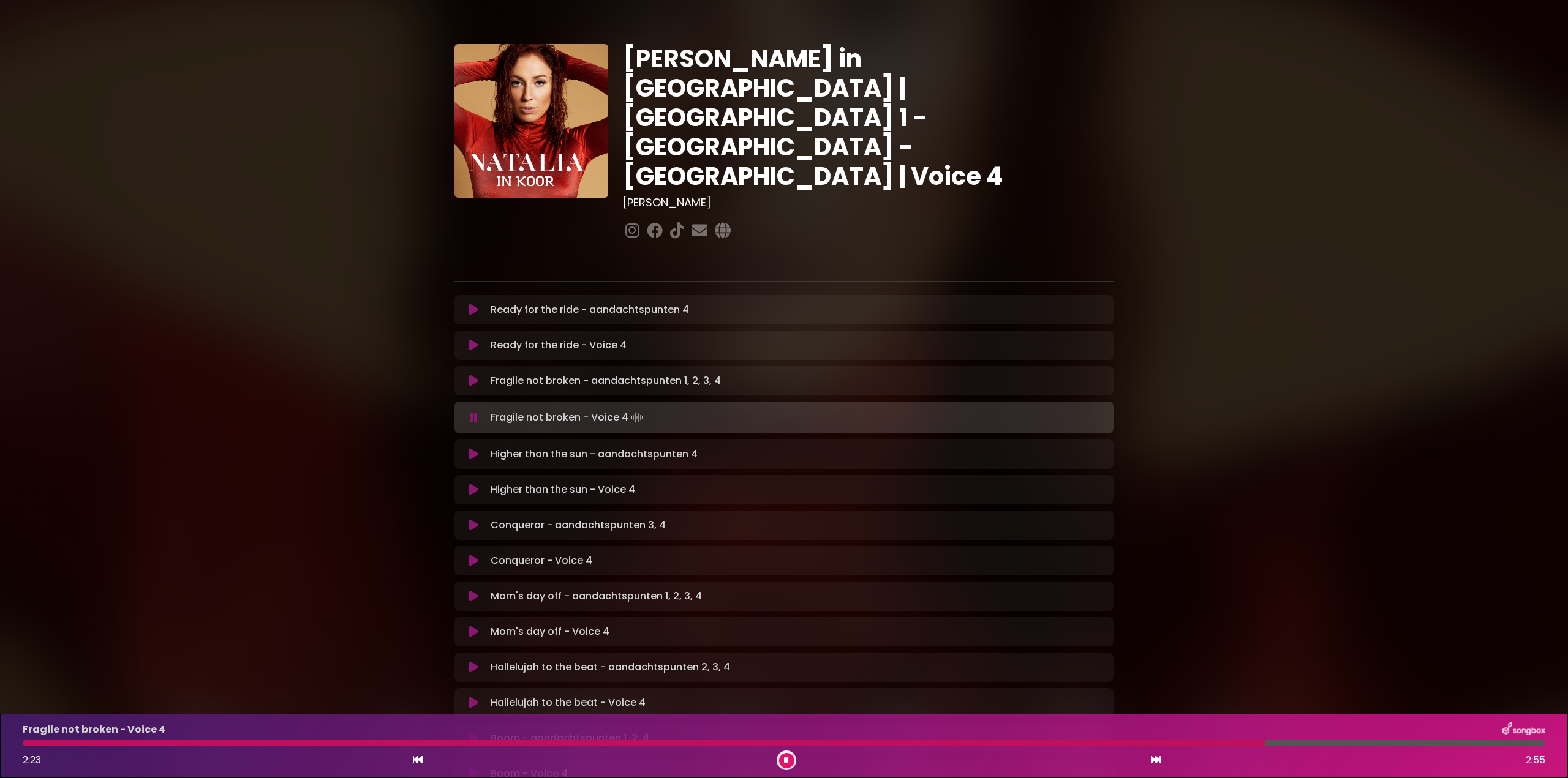
click at [1174, 742] on div at bounding box center [644, 743] width 1243 height 6
click at [1179, 739] on div "Fragile not broken - Voice 4 2:31 2:55" at bounding box center [784, 746] width 1538 height 49
click at [1185, 742] on div at bounding box center [681, 743] width 1317 height 6
click at [472, 411] on icon at bounding box center [473, 417] width 8 height 12
